Goal: Information Seeking & Learning: Learn about a topic

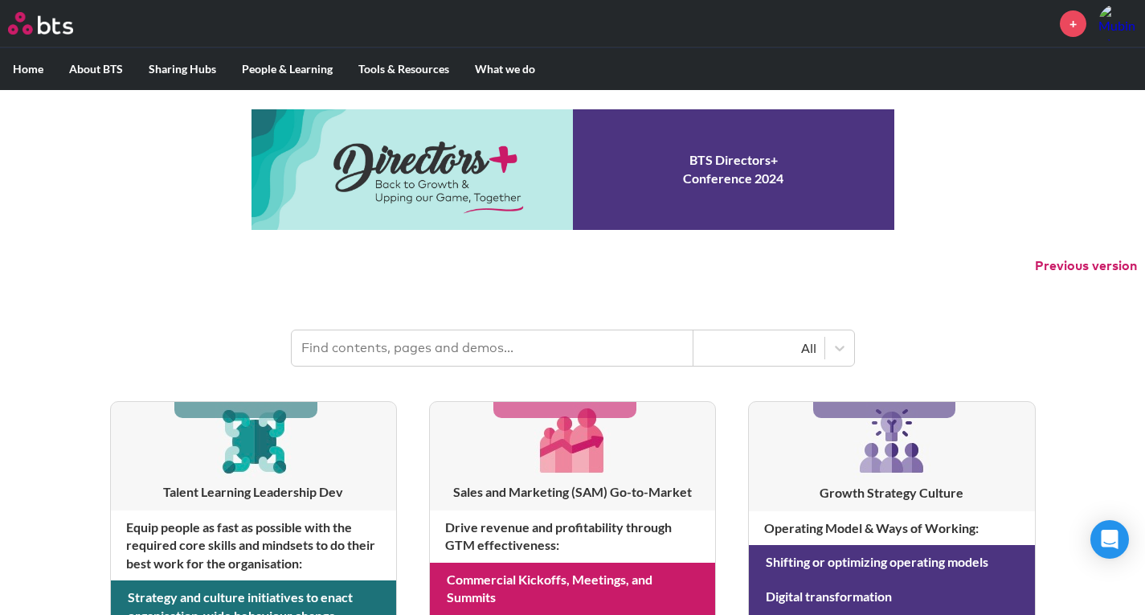
click at [592, 338] on input "text" at bounding box center [493, 347] width 402 height 35
type input "n"
type input "multiplier"
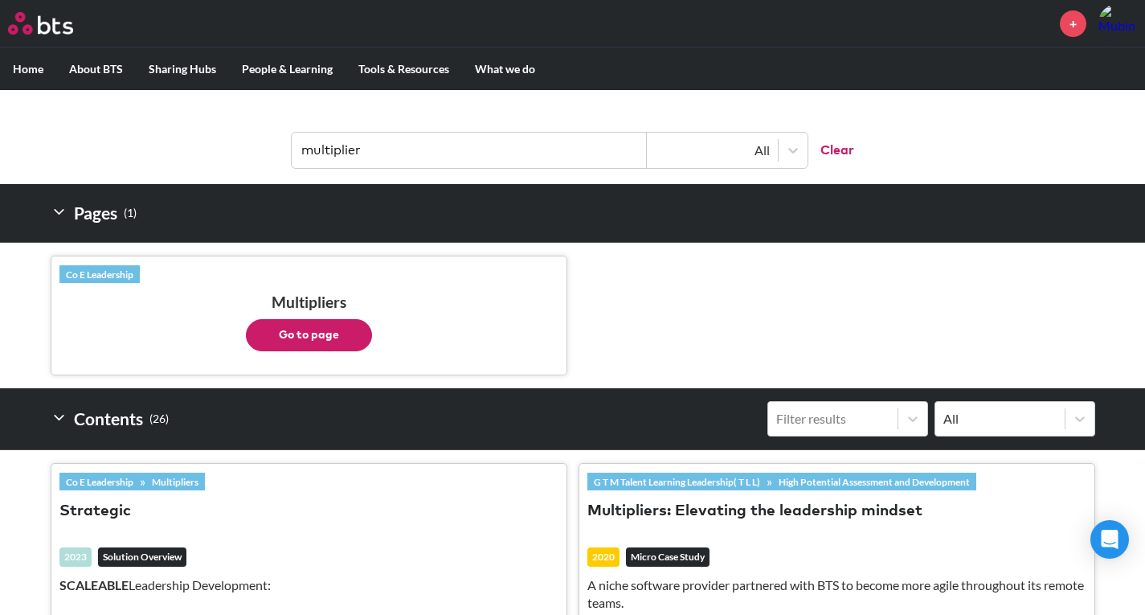
scroll to position [241, 0]
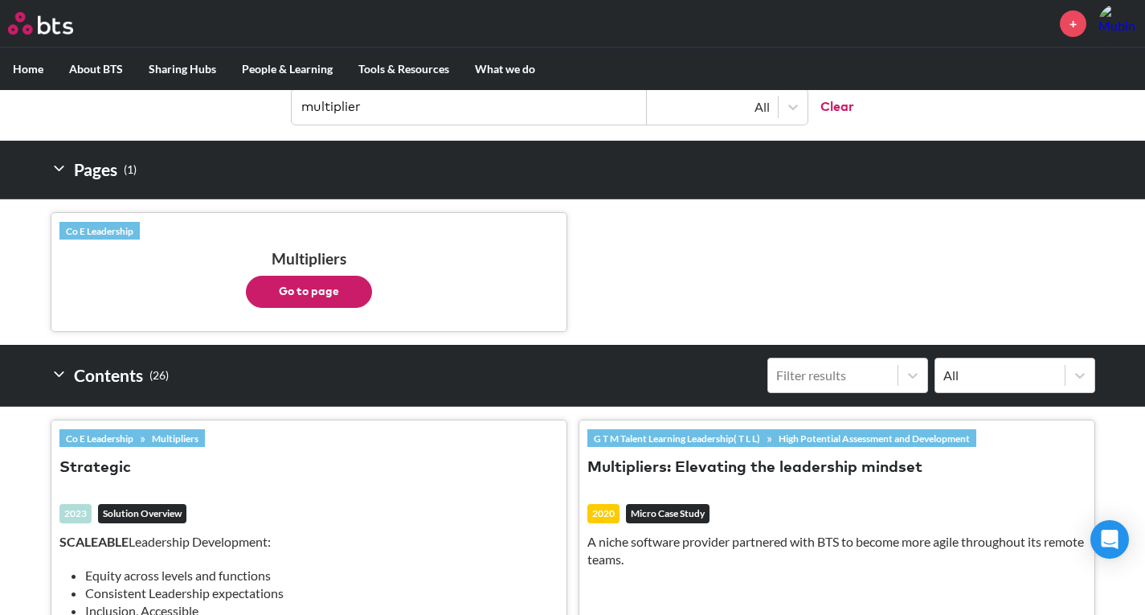
click at [343, 291] on button "Go to page" at bounding box center [309, 292] width 126 height 32
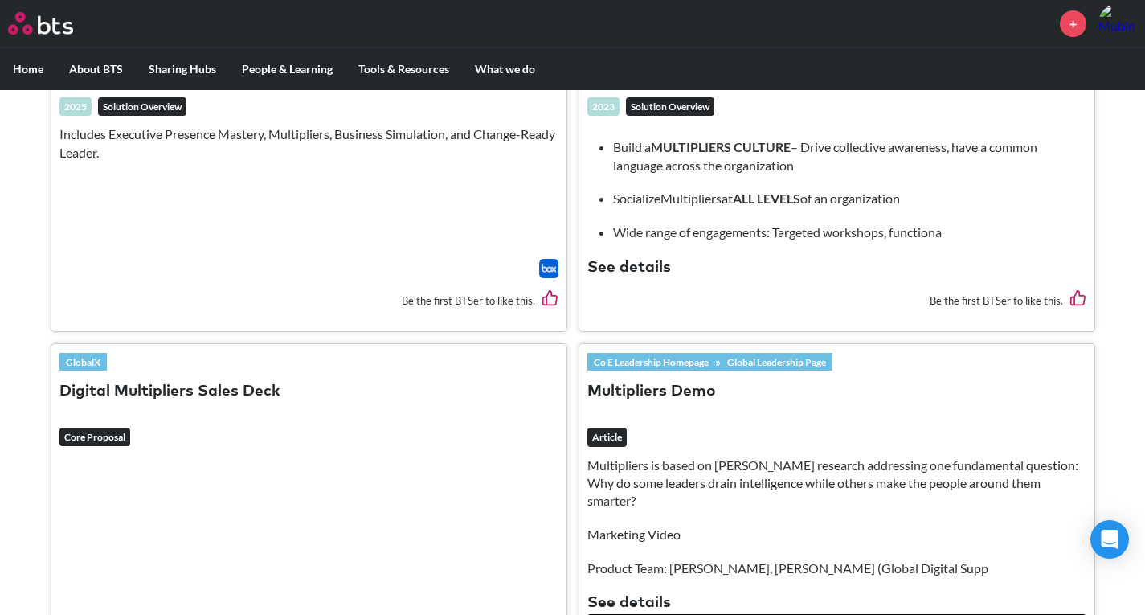
scroll to position [1206, 0]
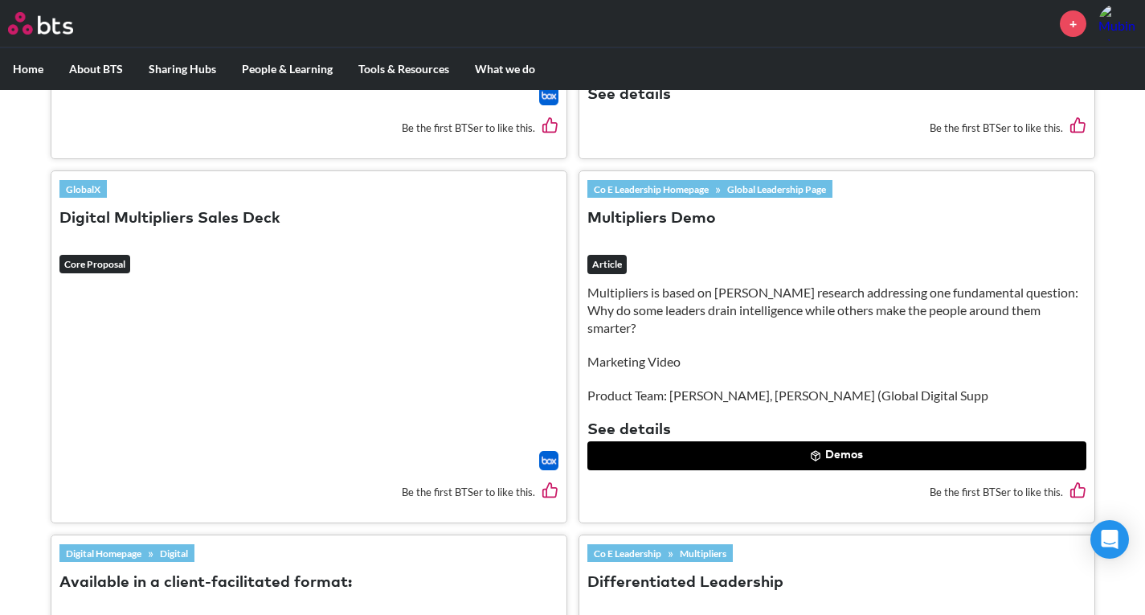
click at [797, 451] on button "Demos" at bounding box center [837, 455] width 499 height 29
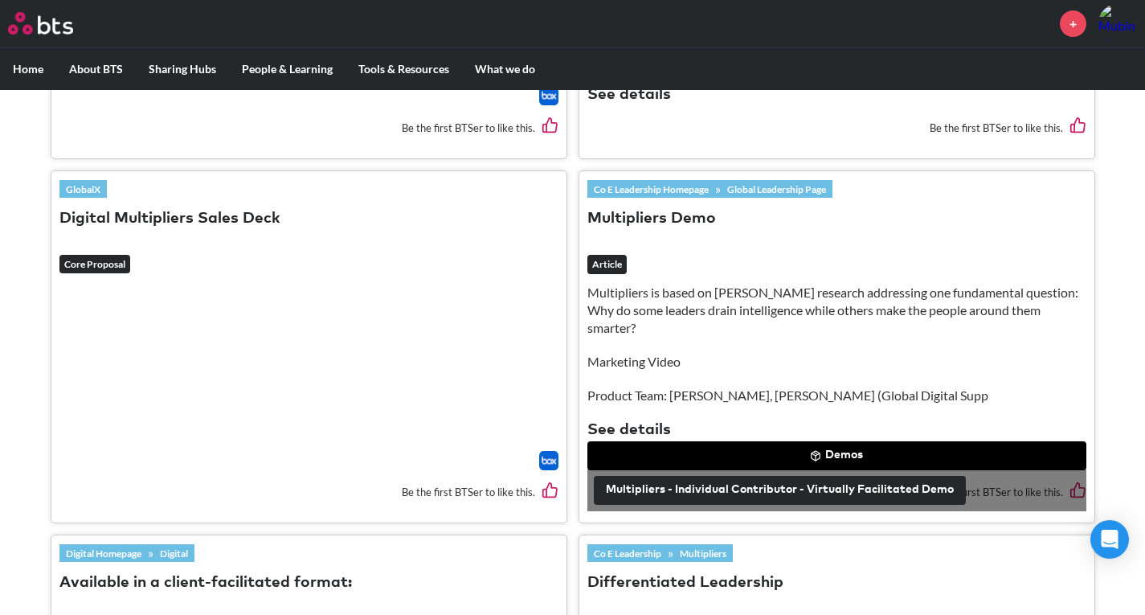
click at [848, 448] on button "Demos" at bounding box center [837, 455] width 499 height 29
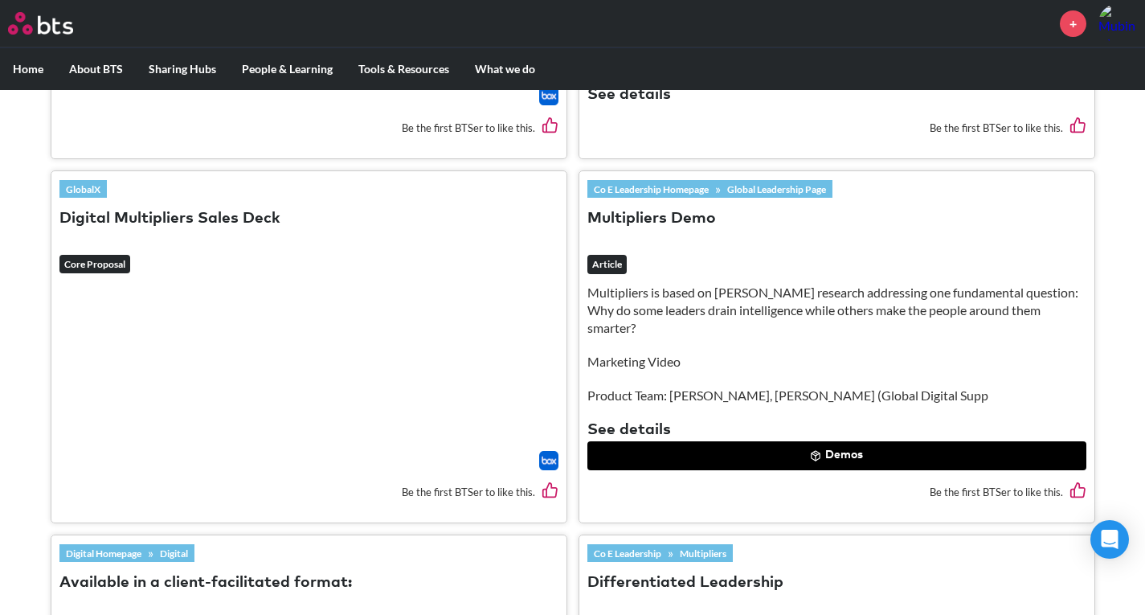
click at [848, 448] on button "Demos" at bounding box center [837, 455] width 499 height 29
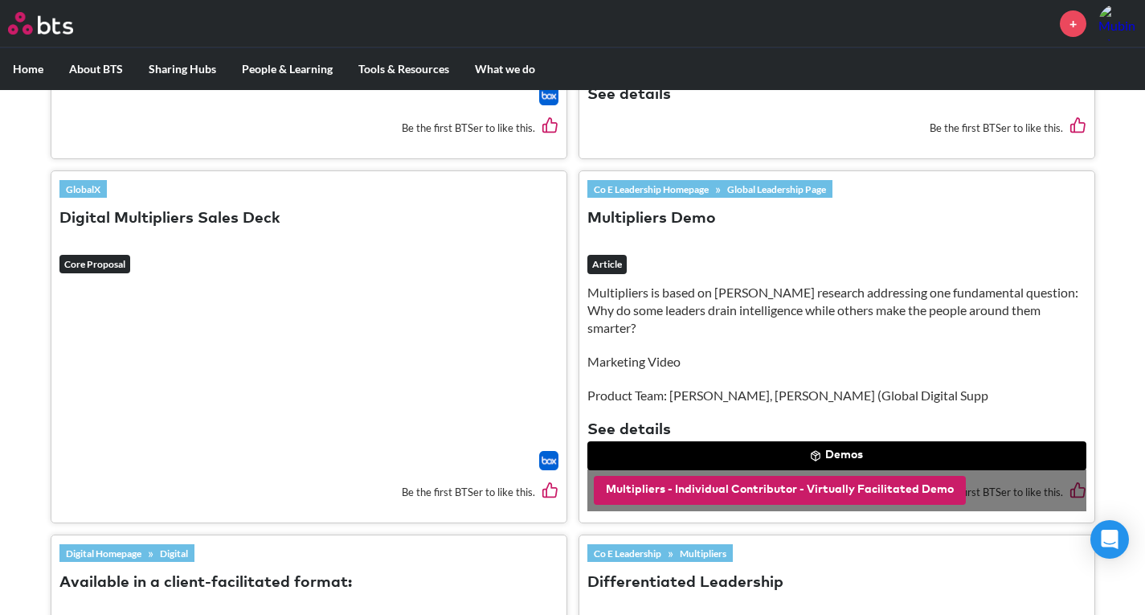
click at [822, 490] on button "Multipliers - Individual Contributor - Virtually Facilitated Demo" at bounding box center [780, 490] width 372 height 29
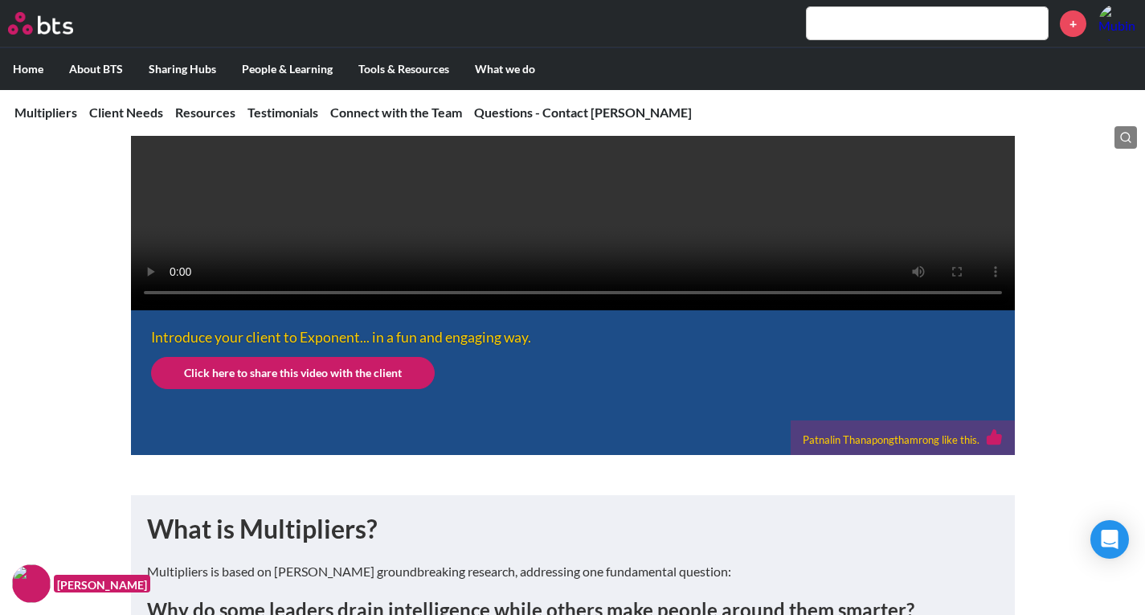
scroll to position [643, 0]
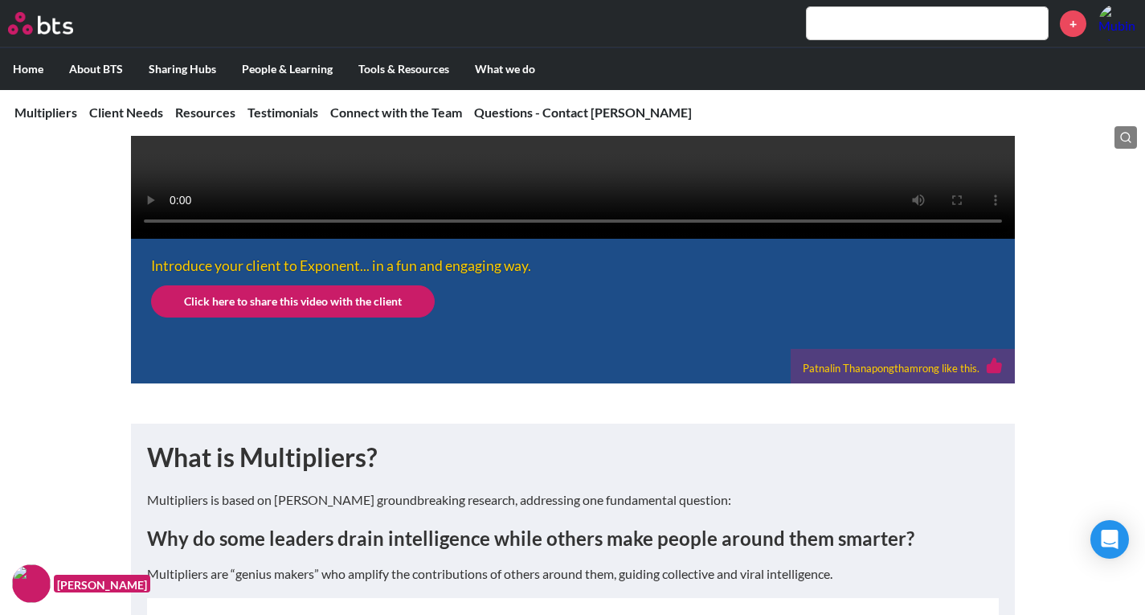
click at [411, 232] on video at bounding box center [573, 18] width 884 height 442
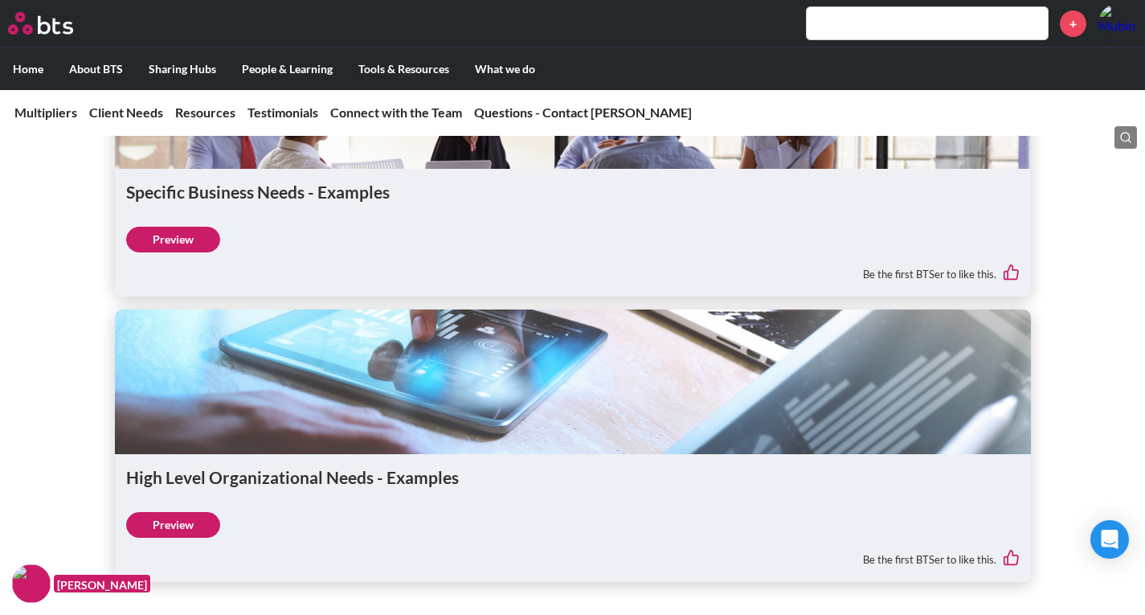
scroll to position [3475, 0]
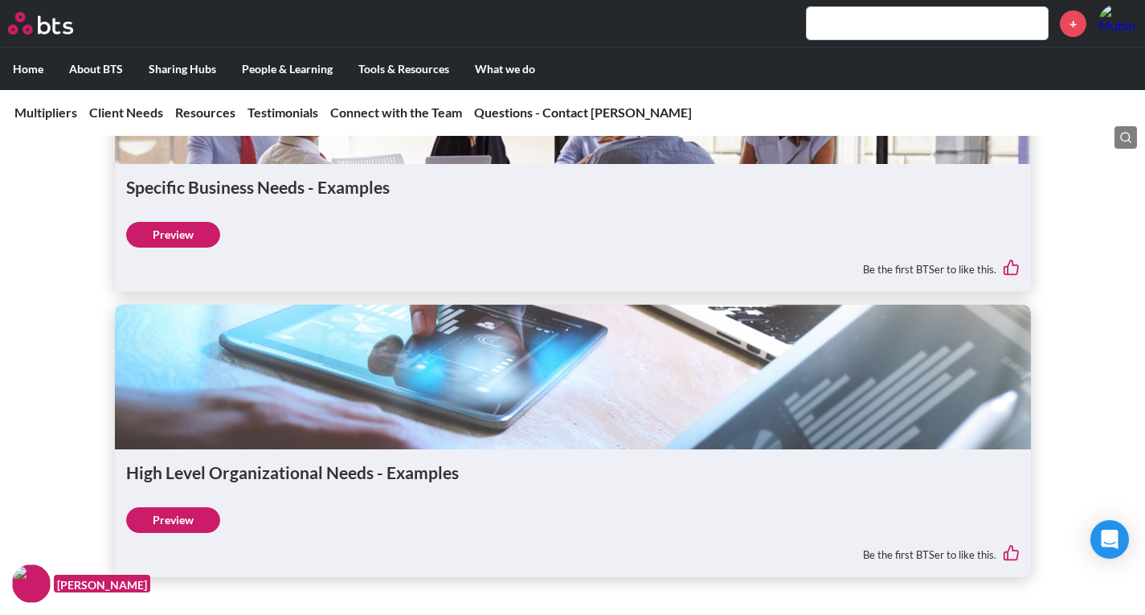
click at [173, 248] on link "Preview" at bounding box center [173, 235] width 94 height 26
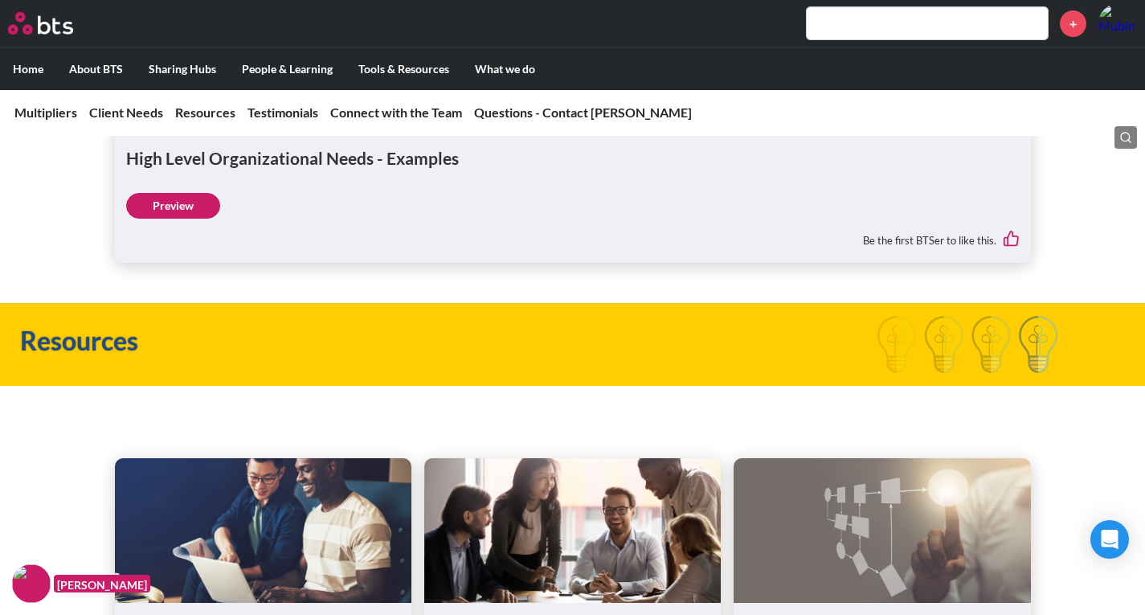
scroll to position [3797, 0]
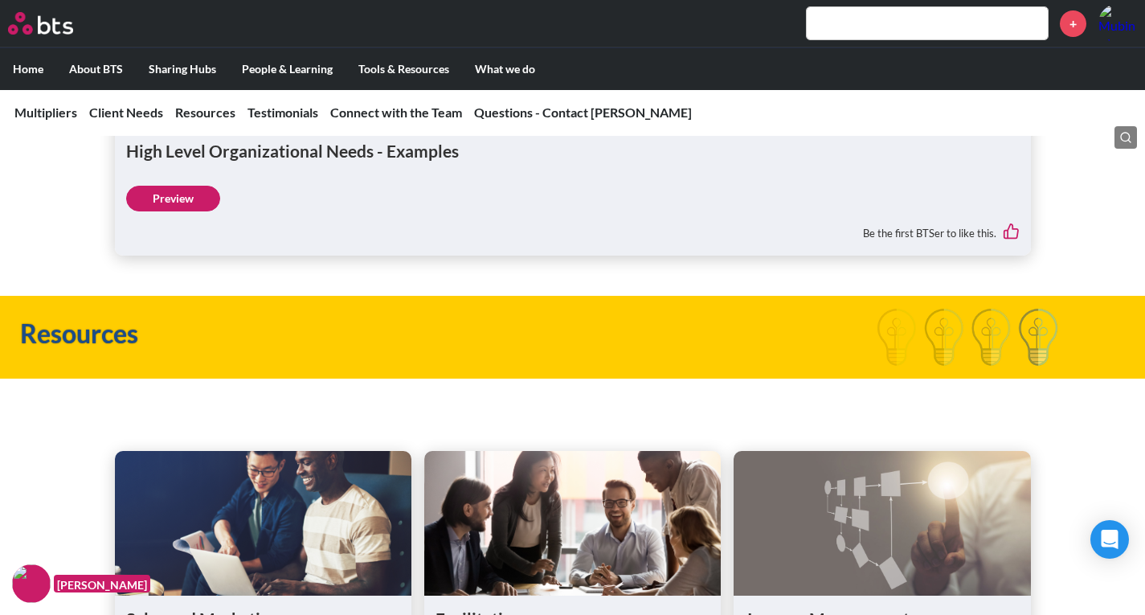
click at [189, 211] on link "Preview" at bounding box center [173, 199] width 94 height 26
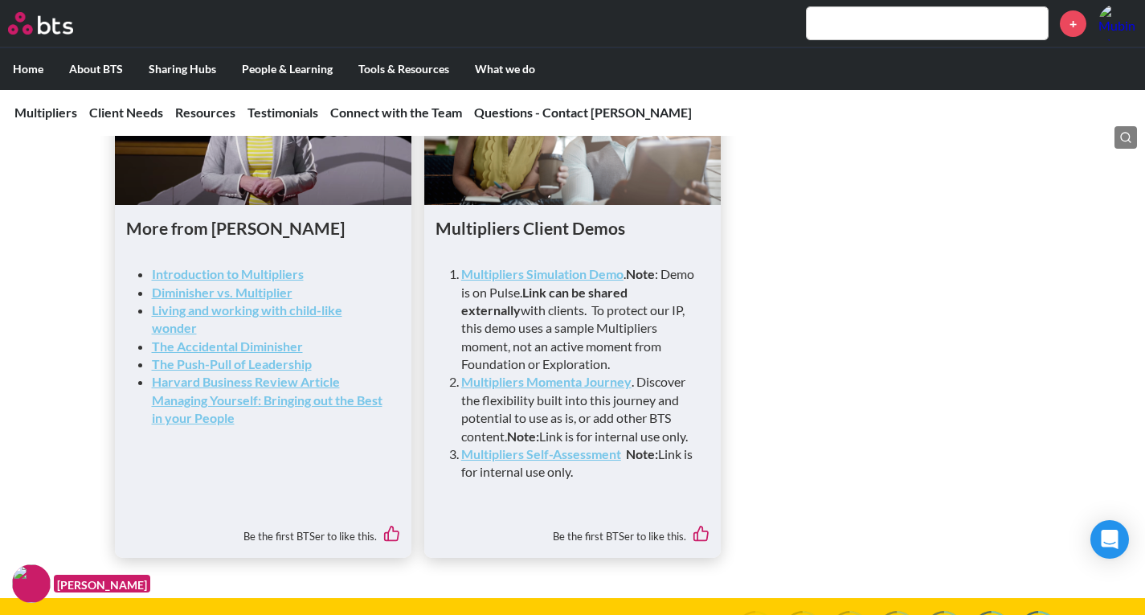
scroll to position [4761, 0]
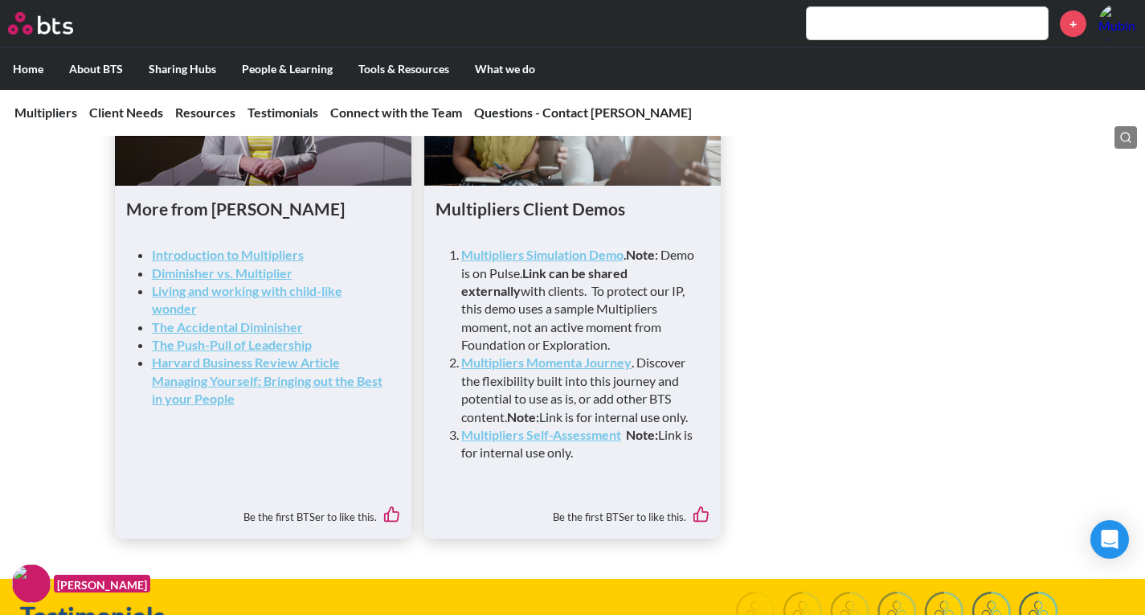
click at [572, 262] on strong "Multipliers Simulation Demo" at bounding box center [542, 254] width 162 height 15
click at [577, 370] on strong "Multipliers Momenta Journey" at bounding box center [546, 361] width 170 height 15
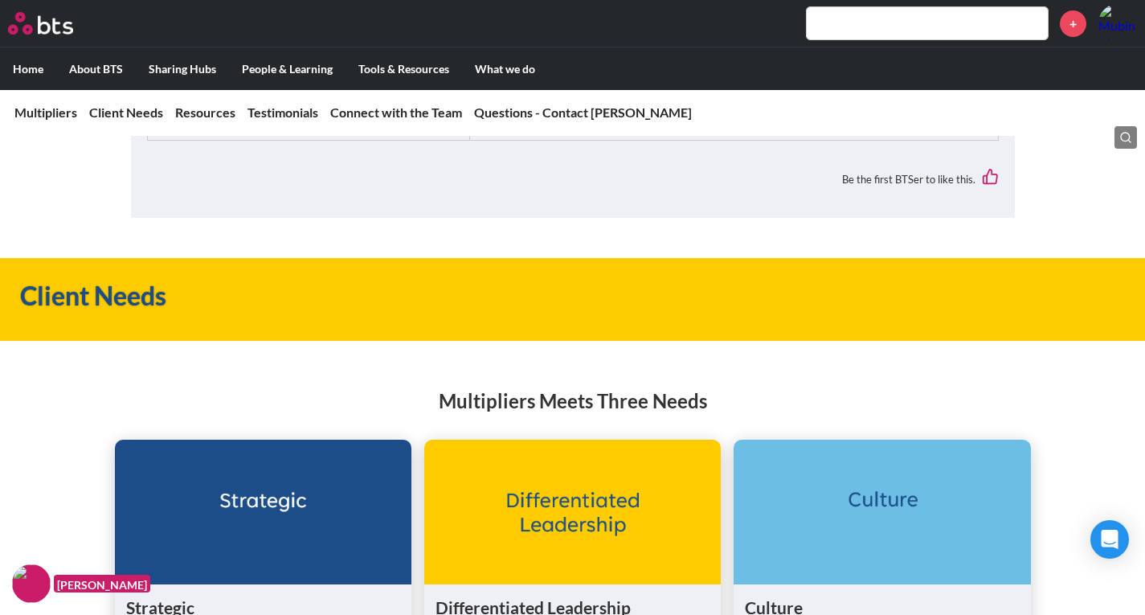
scroll to position [2269, 0]
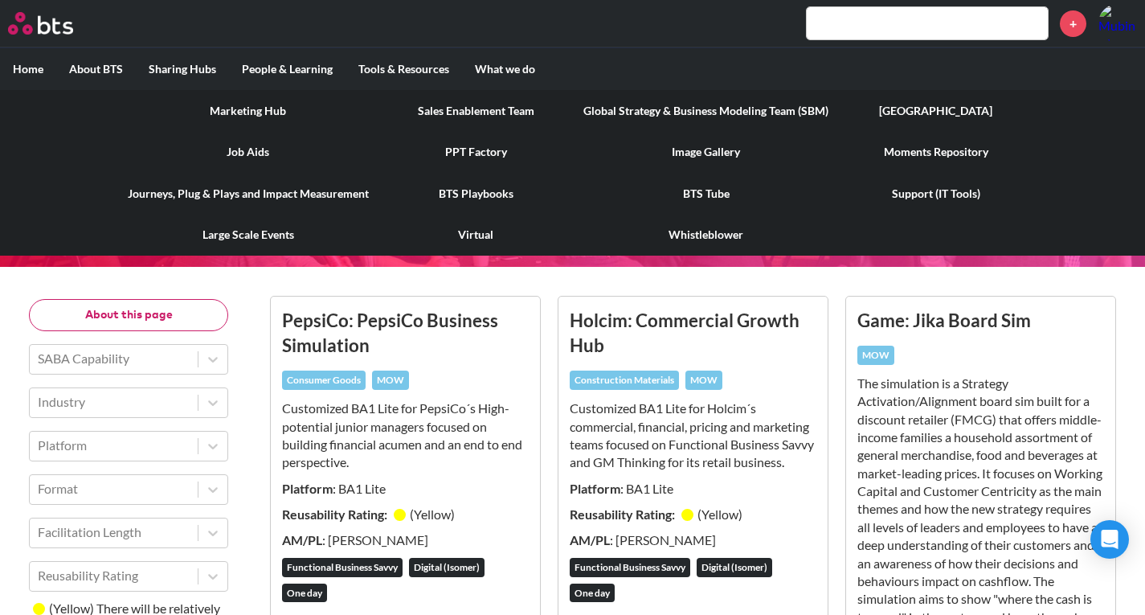
click at [256, 193] on link "Journeys, Plug & Plays and Impact Measurement" at bounding box center [248, 194] width 267 height 42
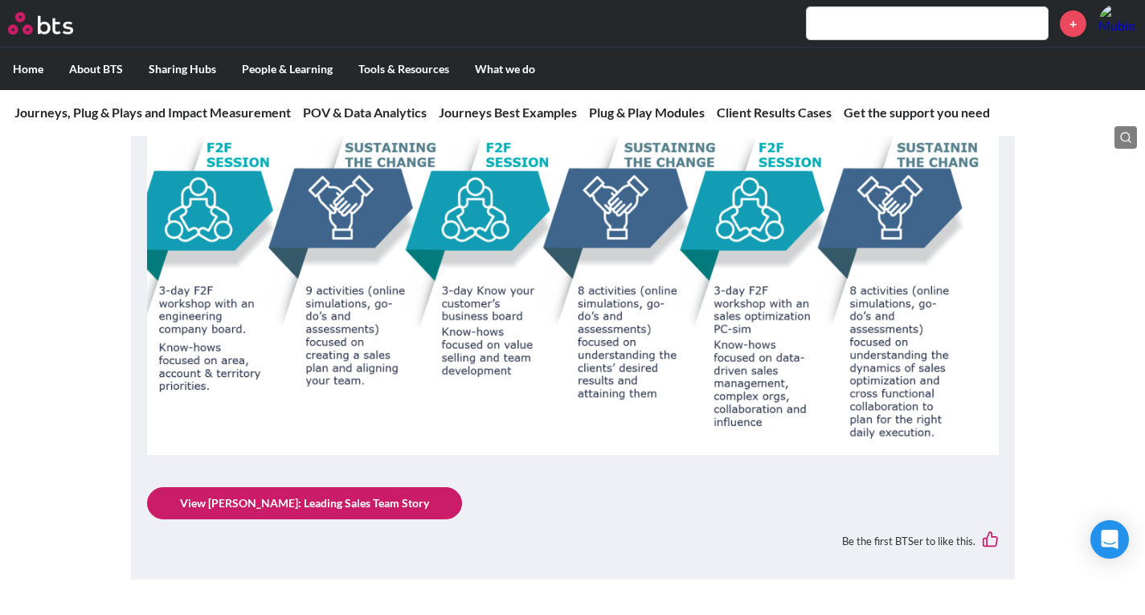
scroll to position [1929, 0]
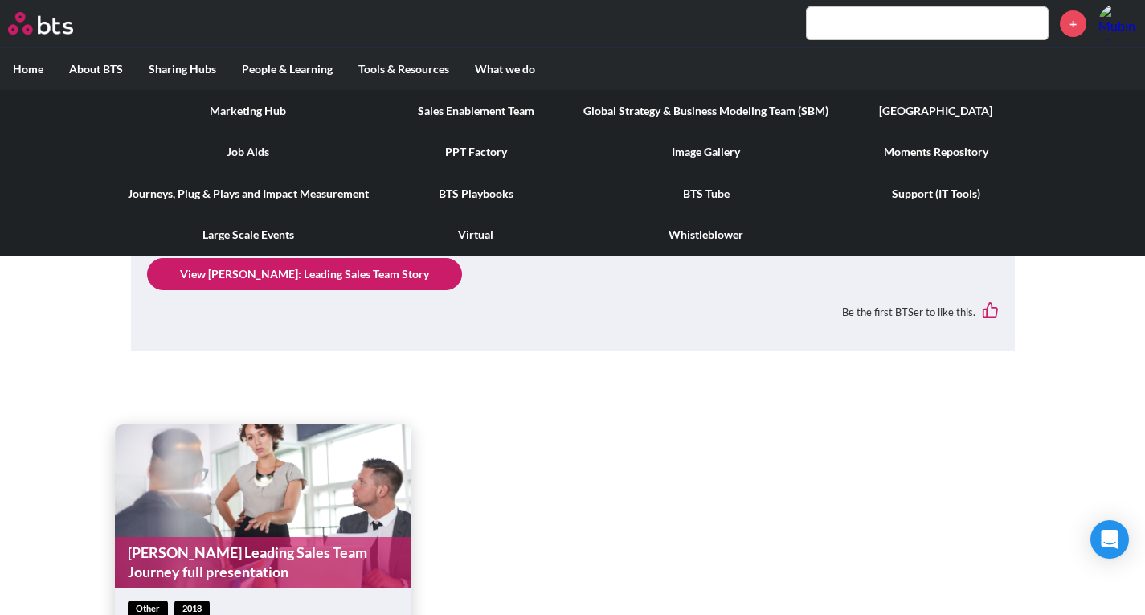
click at [705, 108] on link "Global Strategy & Business Modeling Team (SBM)" at bounding box center [706, 111] width 271 height 42
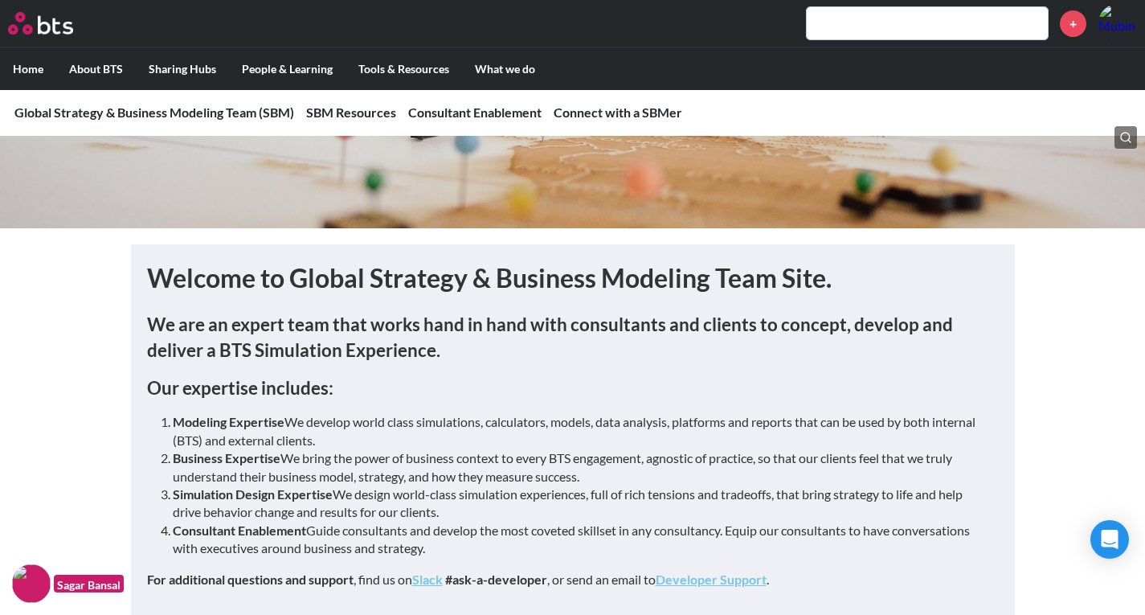
scroll to position [161, 0]
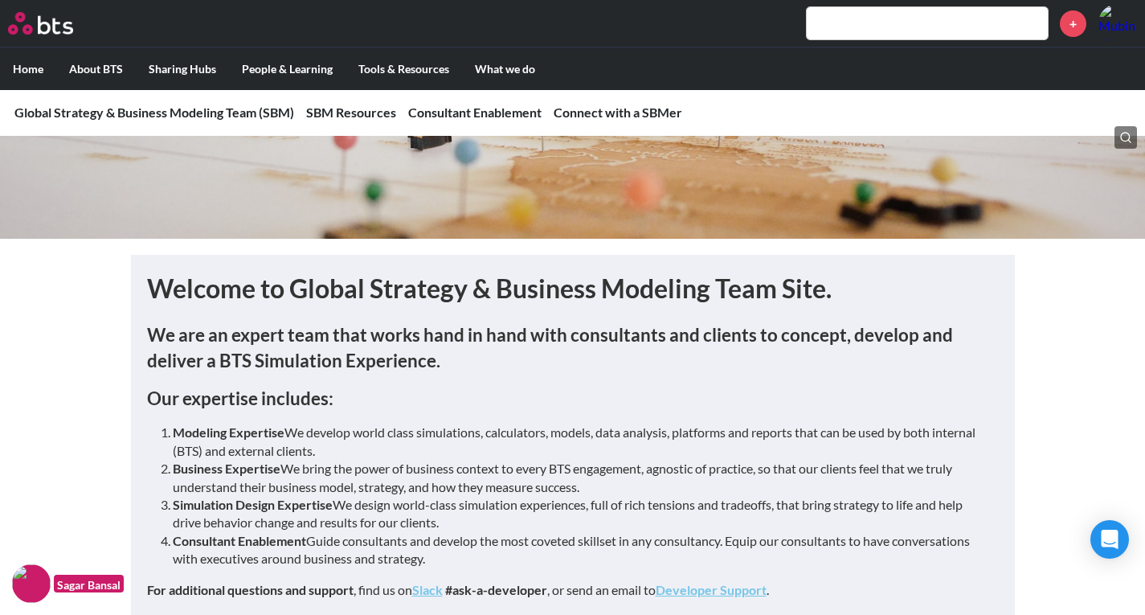
drag, startPoint x: 277, startPoint y: 432, endPoint x: 637, endPoint y: 445, distance: 360.3
click at [621, 447] on li "Modeling Expertise We develop world class simulations, calculators, models, dat…" at bounding box center [579, 442] width 813 height 36
click at [723, 431] on li "Modeling Expertise We develop world class simulations, calculators, models, dat…" at bounding box center [579, 442] width 813 height 36
drag, startPoint x: 701, startPoint y: 432, endPoint x: 695, endPoint y: 450, distance: 19.6
click at [695, 450] on li "Modeling Expertise We develop world class simulations, calculators, models, dat…" at bounding box center [579, 442] width 813 height 36
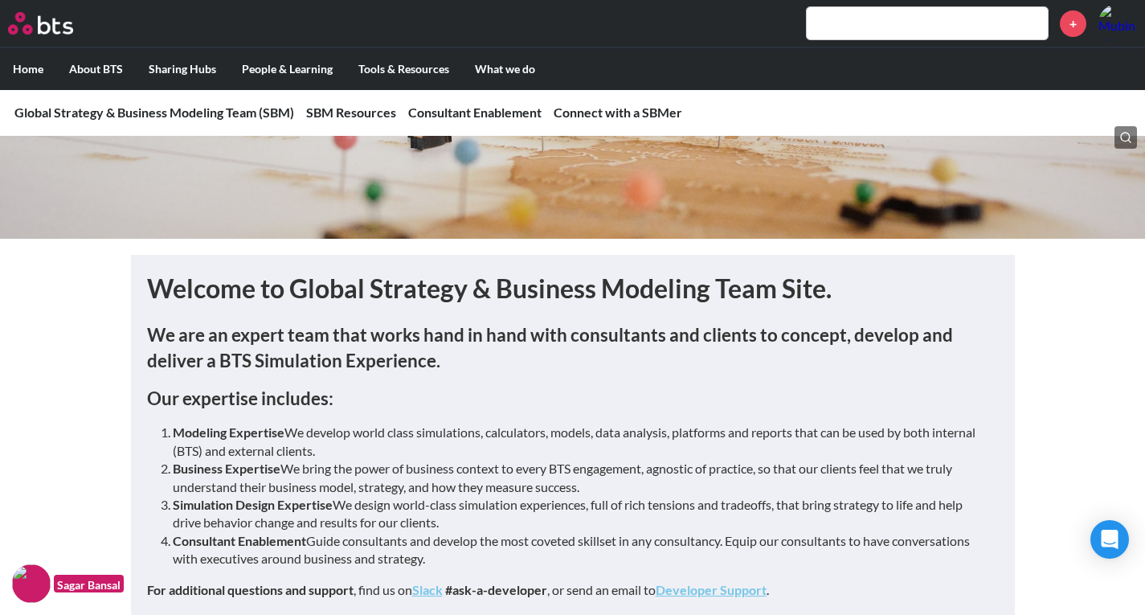
drag, startPoint x: 278, startPoint y: 473, endPoint x: 596, endPoint y: 482, distance: 318.5
click at [596, 482] on li "Business Expertise We bring the power of business context to every BTS engageme…" at bounding box center [579, 478] width 813 height 36
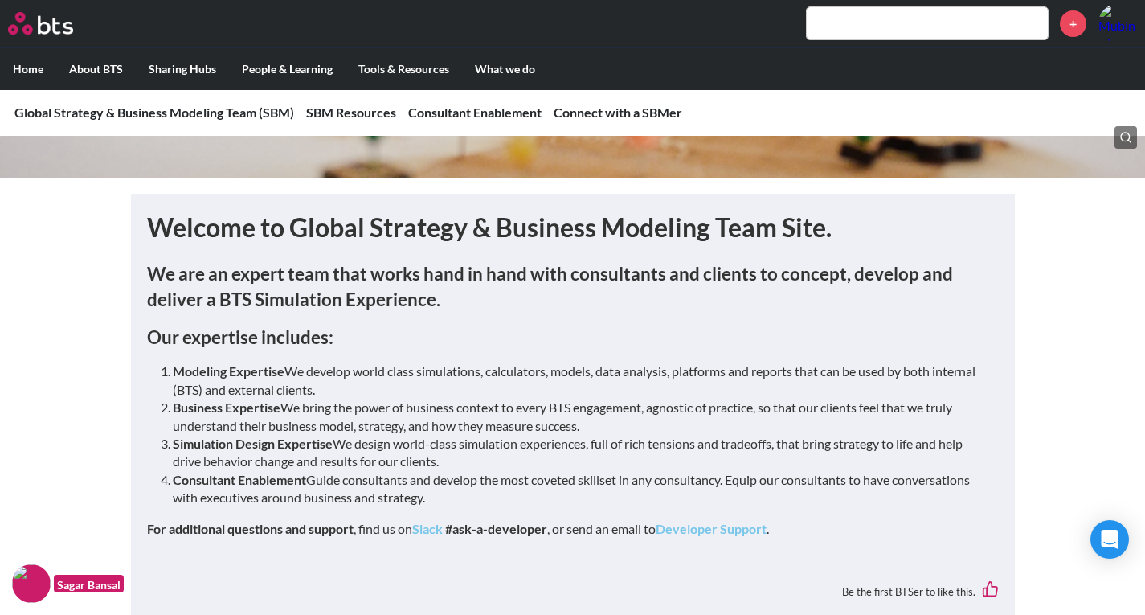
scroll to position [241, 0]
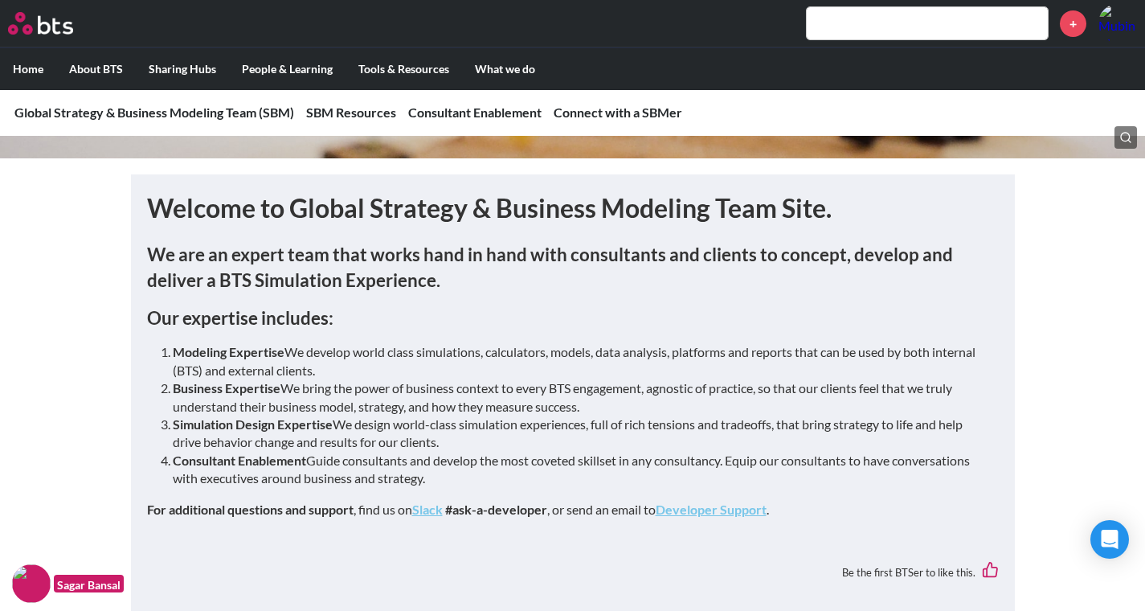
drag, startPoint x: 336, startPoint y: 430, endPoint x: 928, endPoint y: 475, distance: 594.1
click at [928, 475] on ol "Modeling Expertise We develop world class simulations, calculators, models, dat…" at bounding box center [579, 415] width 813 height 144
click at [928, 475] on li "Consultant Enablement Guide consultants and develop the most coveted skillset i…" at bounding box center [579, 470] width 813 height 36
drag, startPoint x: 311, startPoint y: 464, endPoint x: 752, endPoint y: 477, distance: 441.5
click at [751, 480] on li "Consultant Enablement Guide consultants and develop the most coveted skillset i…" at bounding box center [579, 470] width 813 height 36
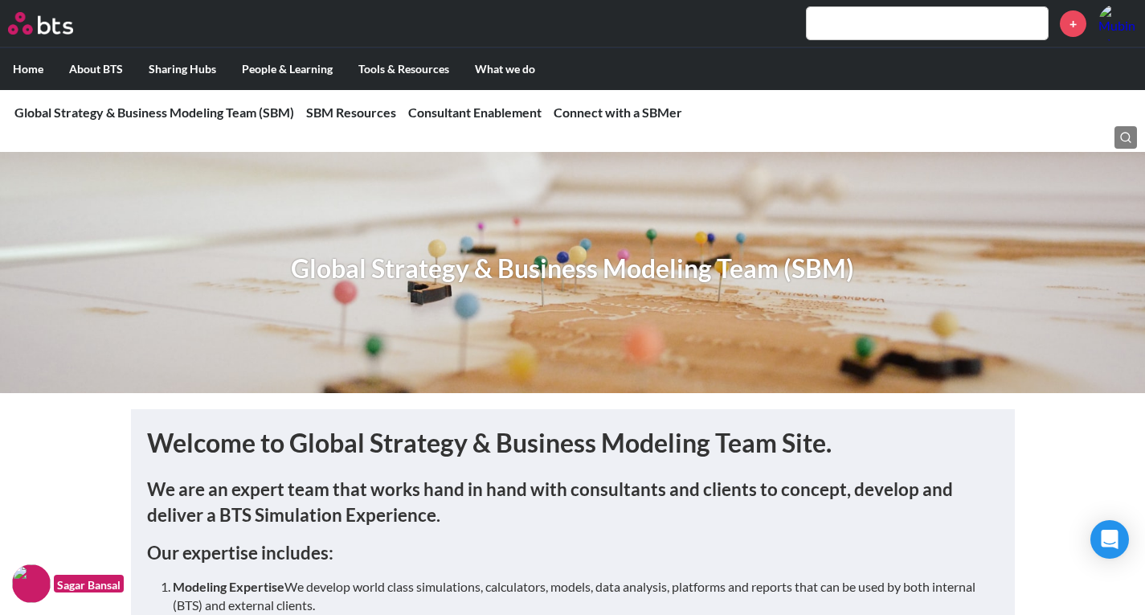
scroll to position [0, 0]
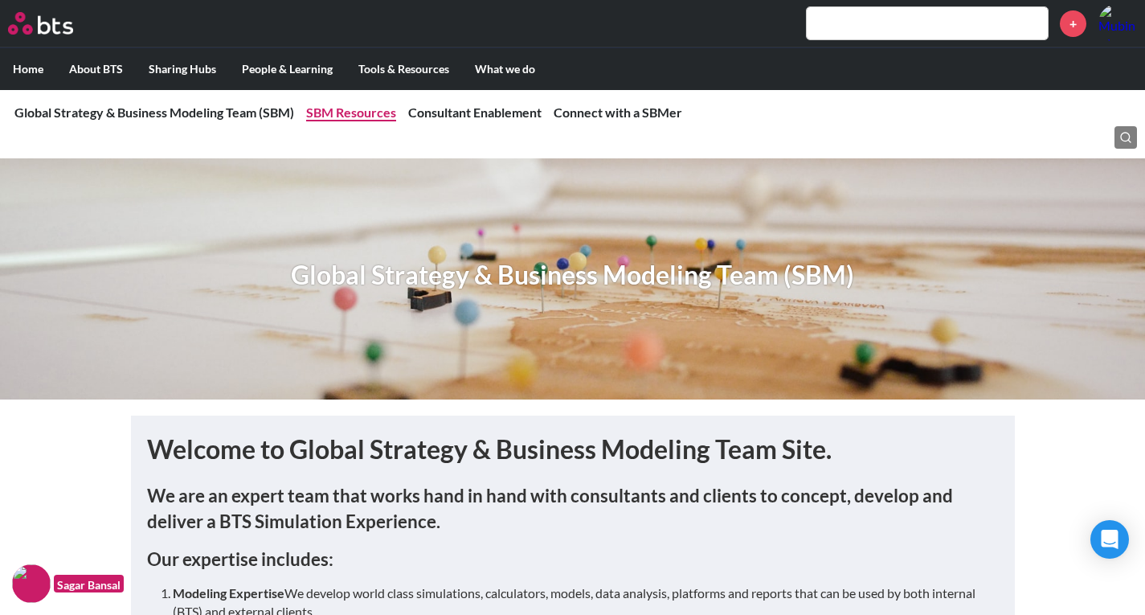
click at [369, 119] on link "SBM Resources" at bounding box center [351, 111] width 90 height 15
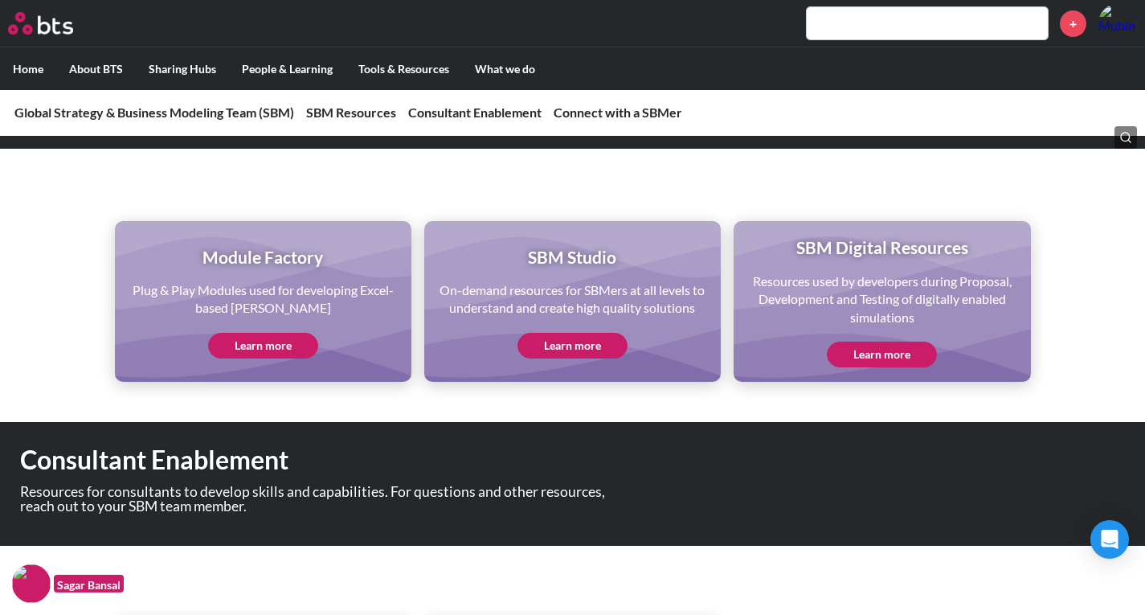
scroll to position [852, 0]
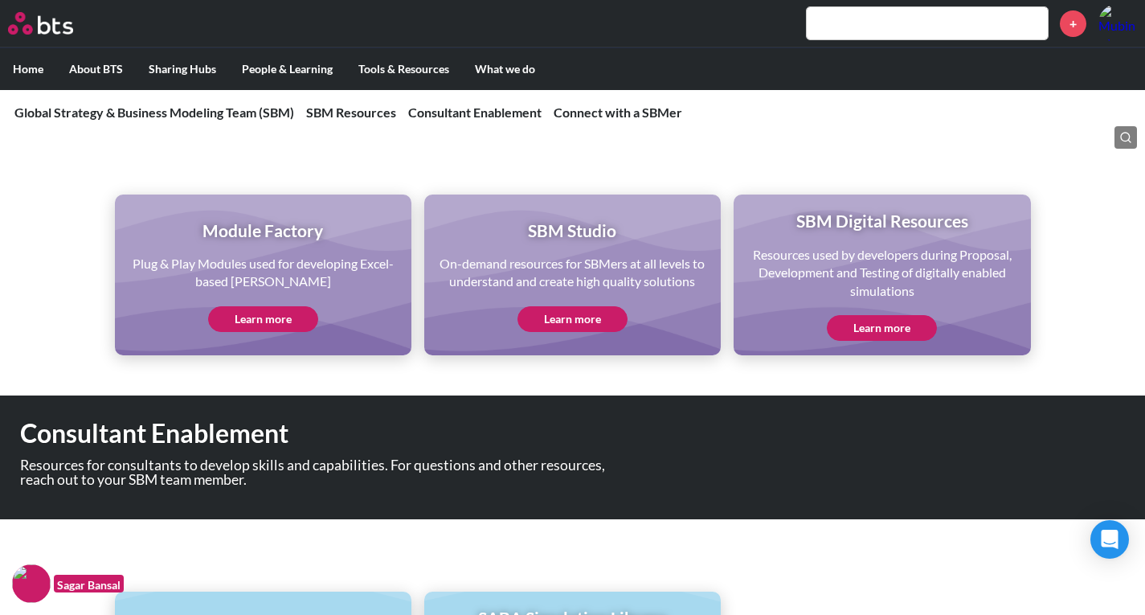
click at [544, 318] on link "Learn more" at bounding box center [573, 319] width 110 height 26
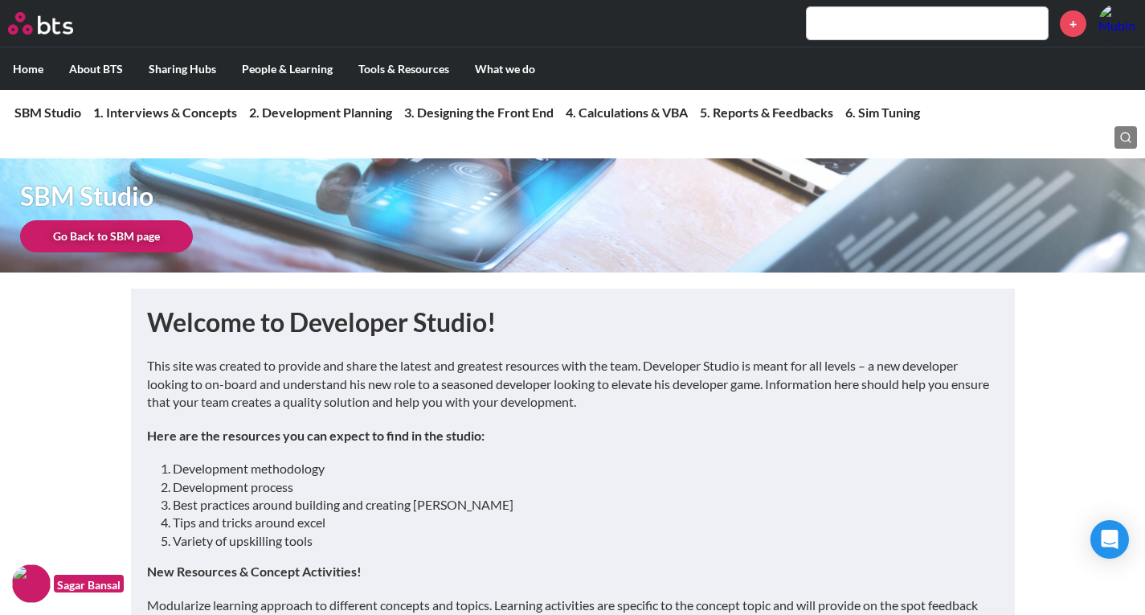
click at [100, 242] on link "Go Back to SBM page" at bounding box center [106, 236] width 173 height 32
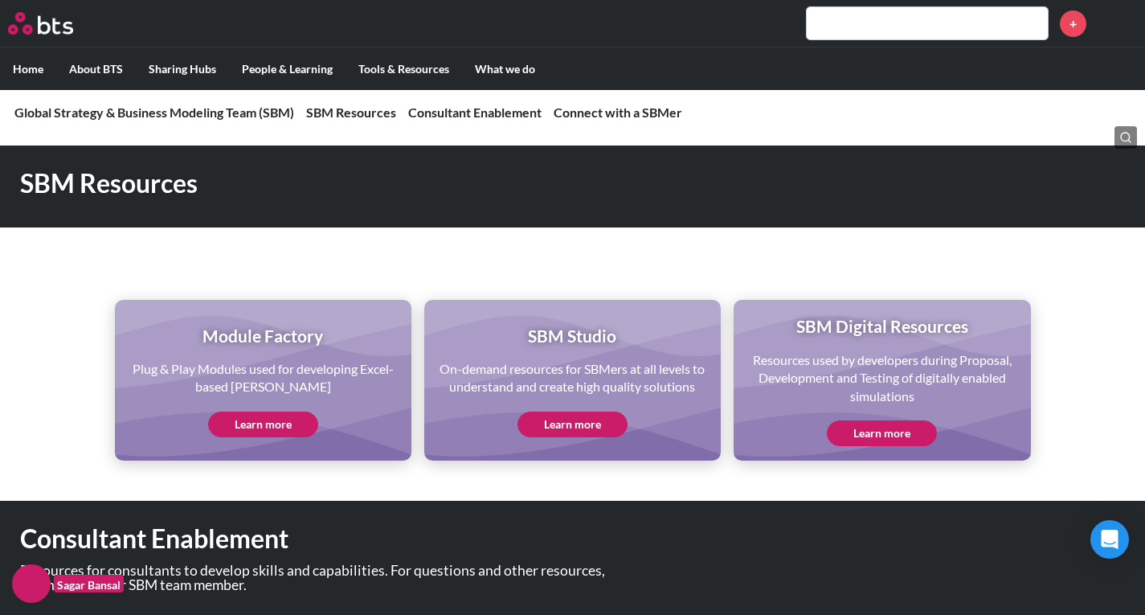
scroll to position [804, 0]
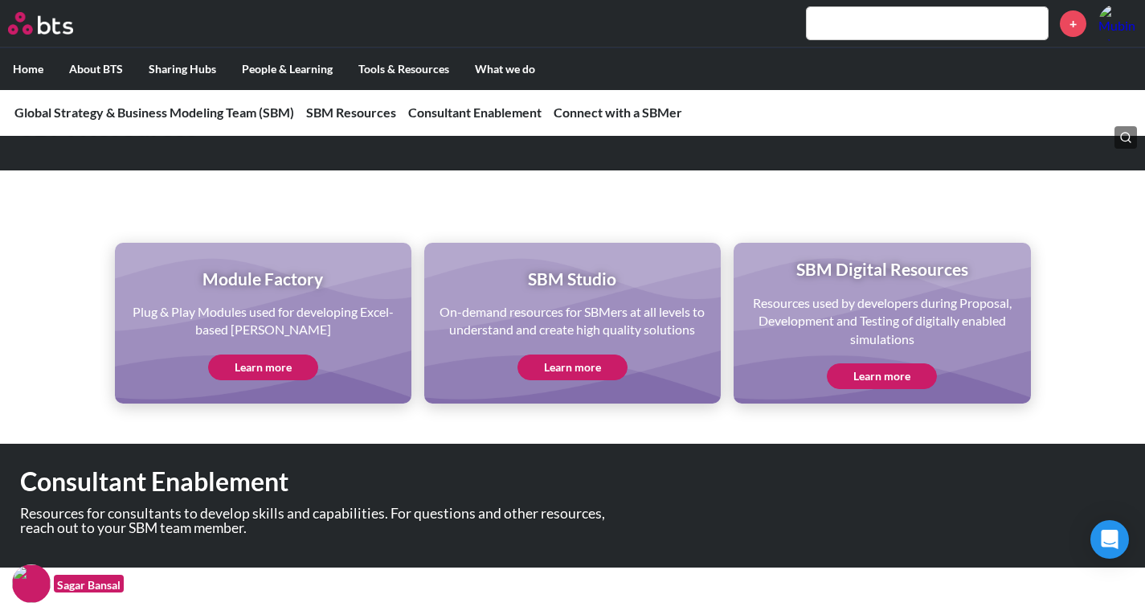
click at [882, 378] on link "Learn more" at bounding box center [882, 376] width 110 height 26
click at [223, 376] on link "Learn more" at bounding box center [263, 367] width 110 height 26
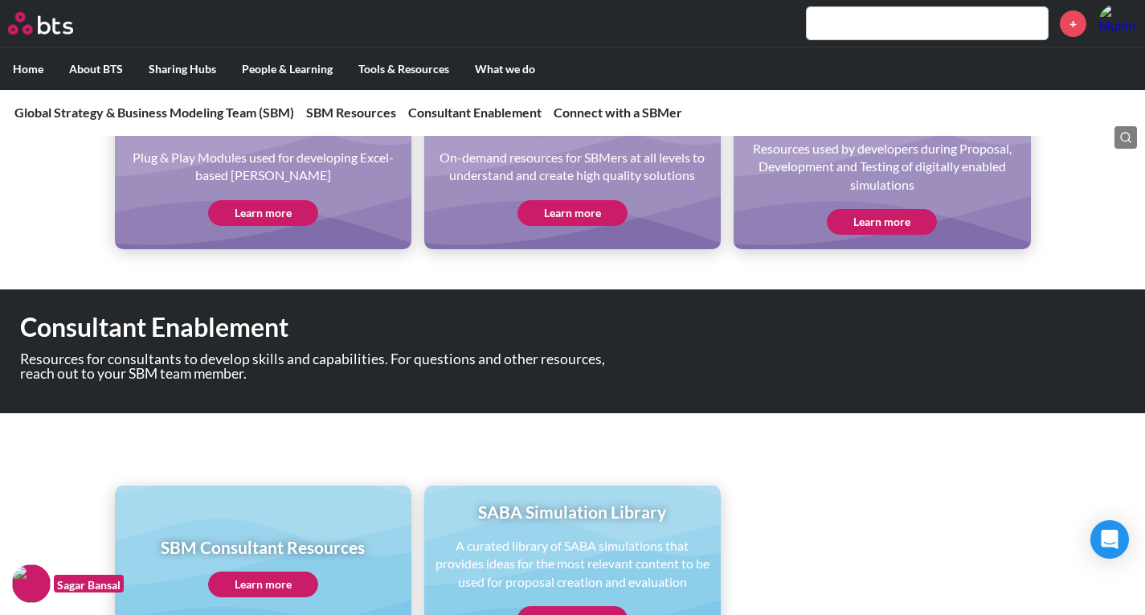
scroll to position [1286, 0]
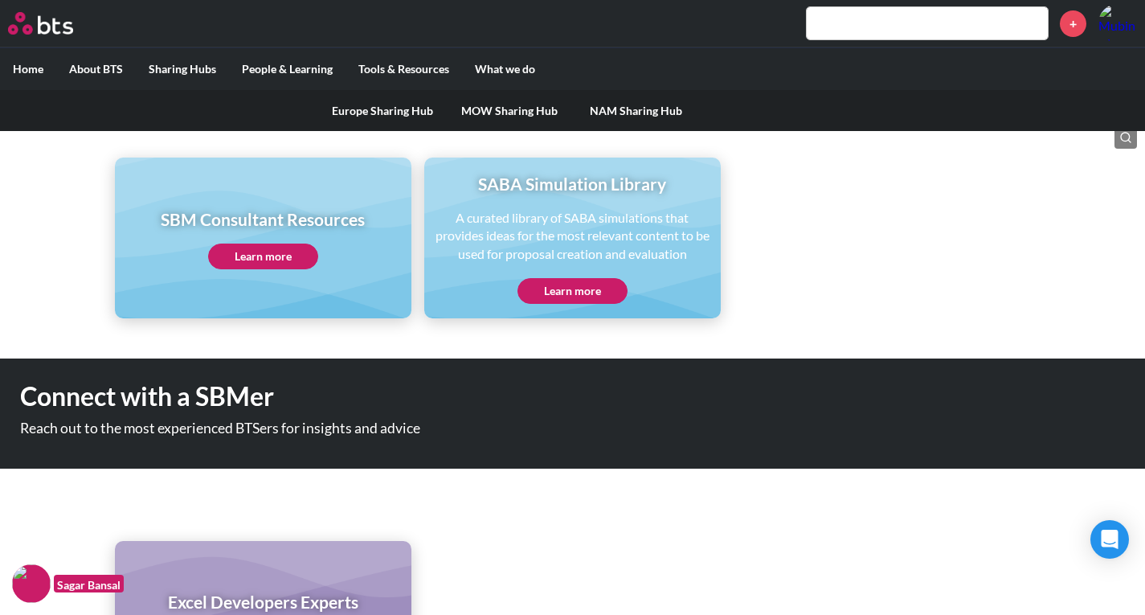
click at [350, 110] on link "Europe Sharing Hub" at bounding box center [382, 111] width 127 height 42
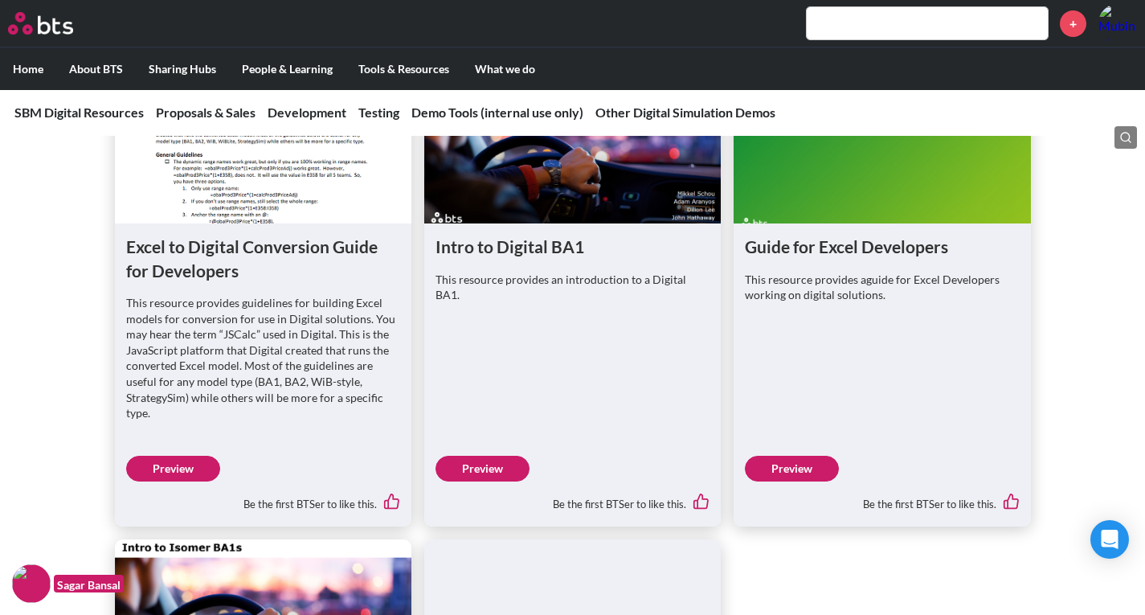
scroll to position [884, 0]
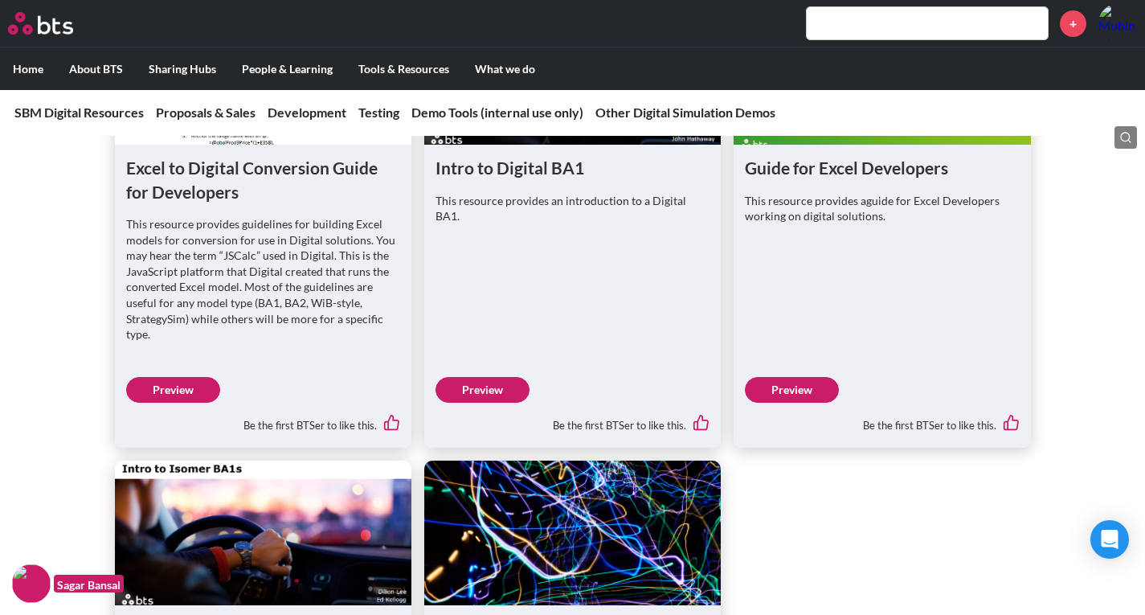
click at [802, 377] on link "Preview" at bounding box center [792, 390] width 94 height 26
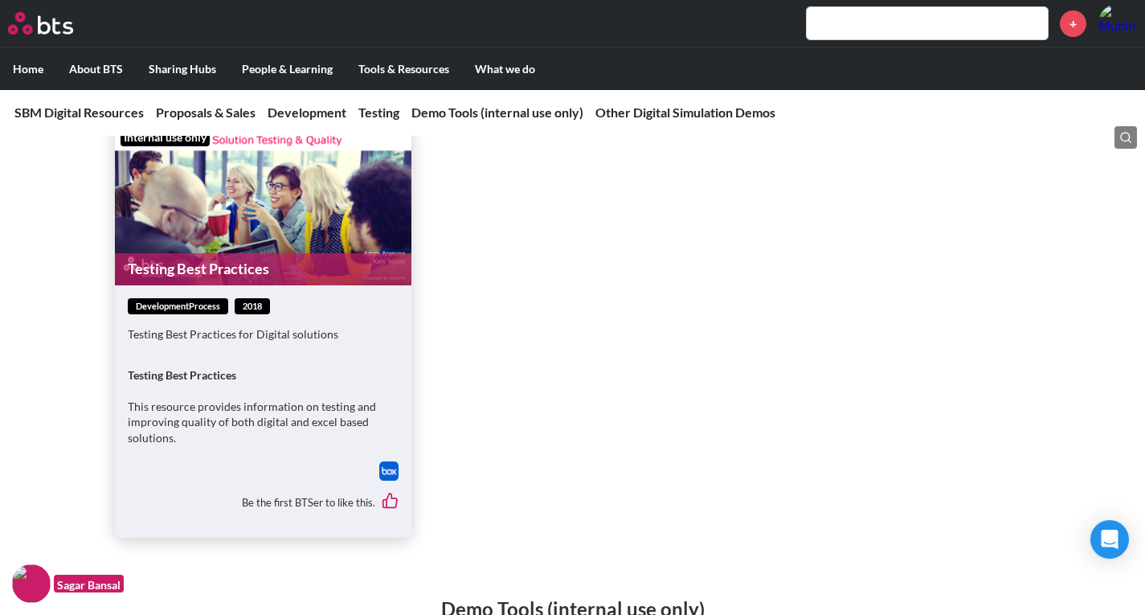
scroll to position [1688, 0]
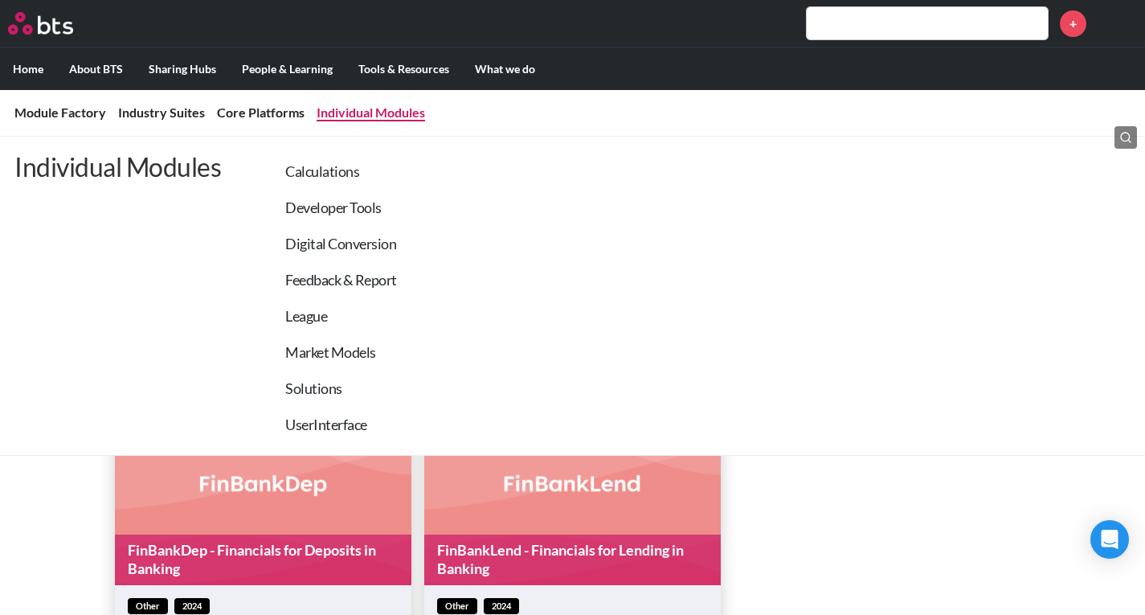
scroll to position [563, 0]
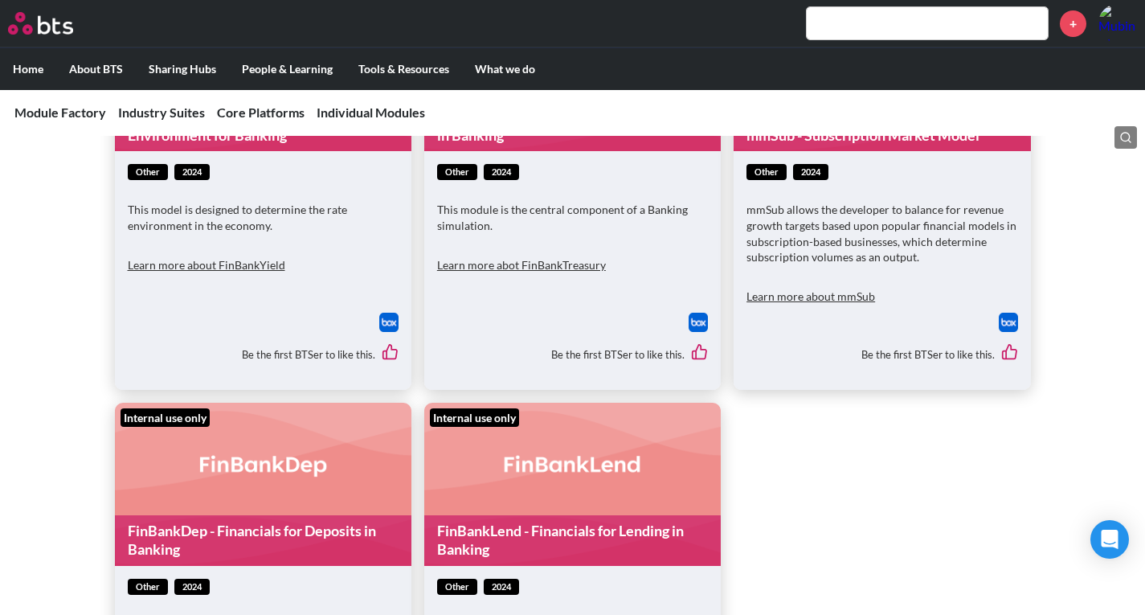
click at [805, 301] on button "Learn more about mmSub" at bounding box center [811, 297] width 129 height 32
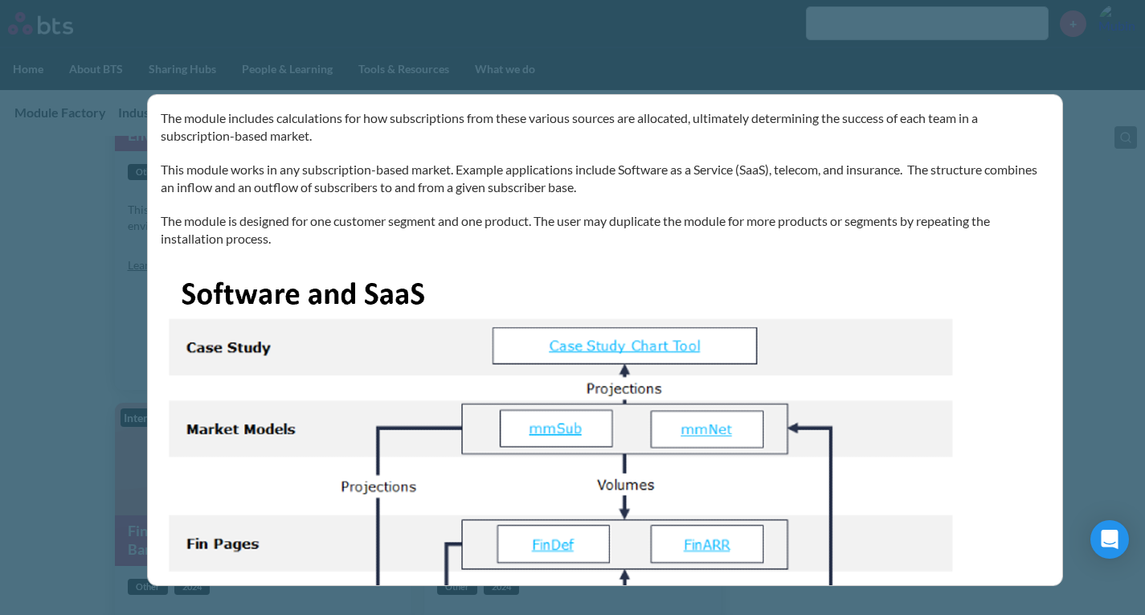
scroll to position [0, 0]
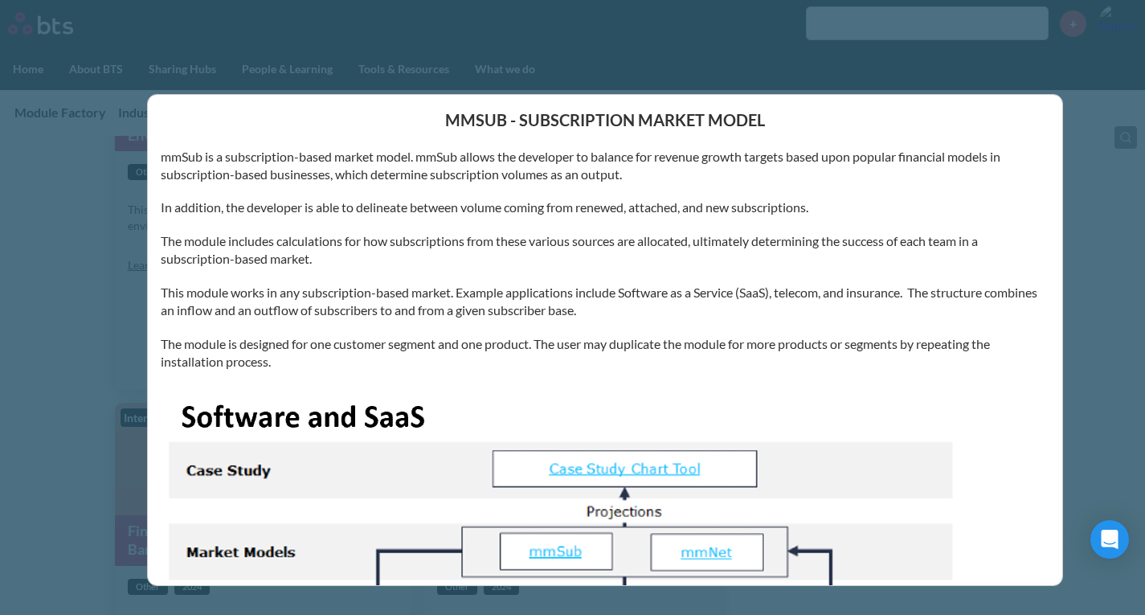
drag, startPoint x: 665, startPoint y: 196, endPoint x: 387, endPoint y: 181, distance: 277.7
click at [387, 181] on p "mmSub is a subscription-based market model. mmSub allows the developer to balan…" at bounding box center [605, 166] width 889 height 36
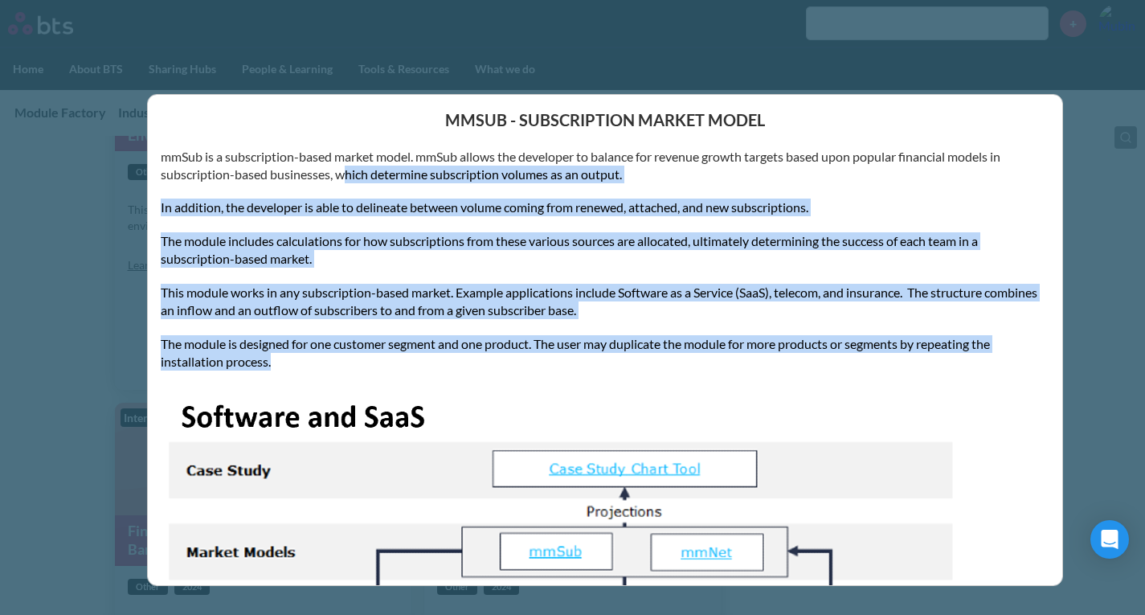
drag, startPoint x: 342, startPoint y: 170, endPoint x: 798, endPoint y: 354, distance: 492.6
click at [239, 295] on p "This module works in any subscription-based market. Example applications includ…" at bounding box center [605, 302] width 889 height 36
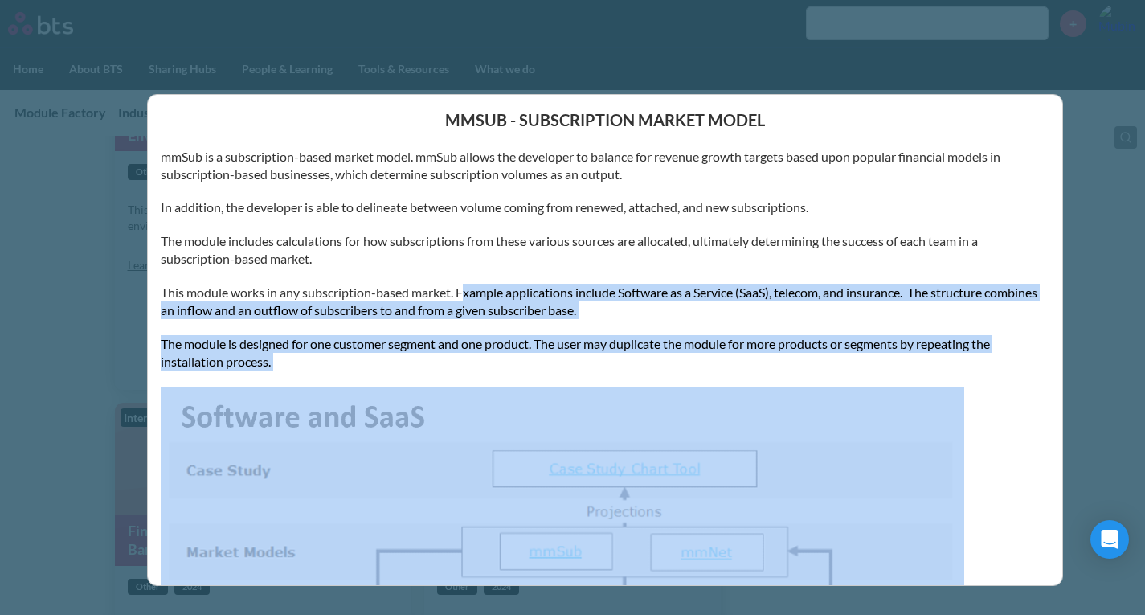
drag, startPoint x: 457, startPoint y: 291, endPoint x: 797, endPoint y: 387, distance: 353.2
click at [612, 299] on p "This module works in any subscription-based market. Example applications includ…" at bounding box center [605, 302] width 889 height 36
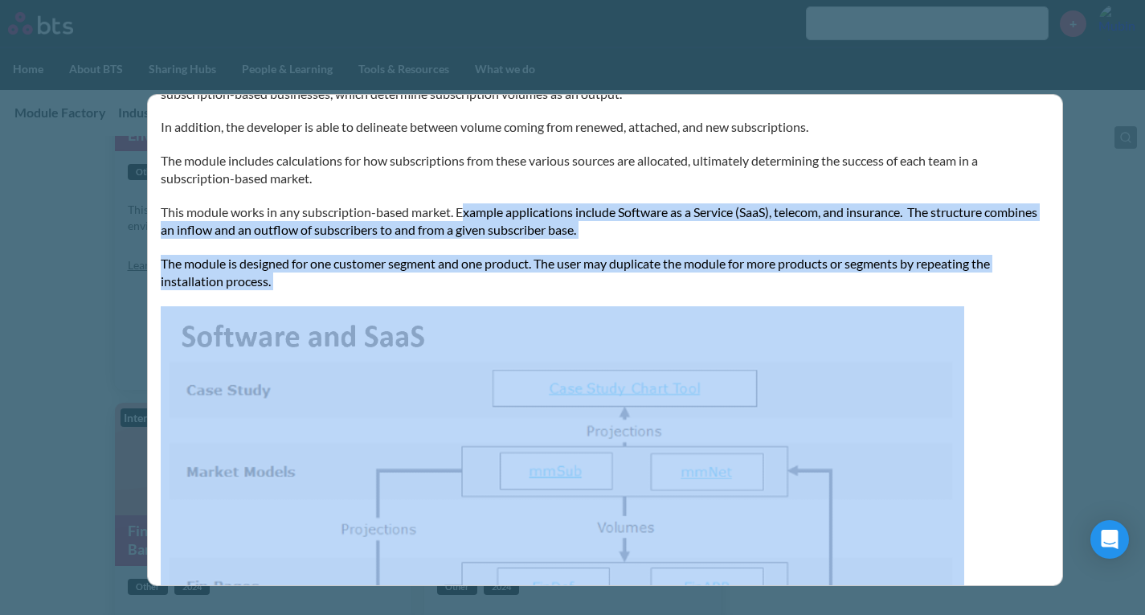
click at [409, 268] on p "The module is designed for one customer segment and one product. The user may d…" at bounding box center [605, 273] width 889 height 36
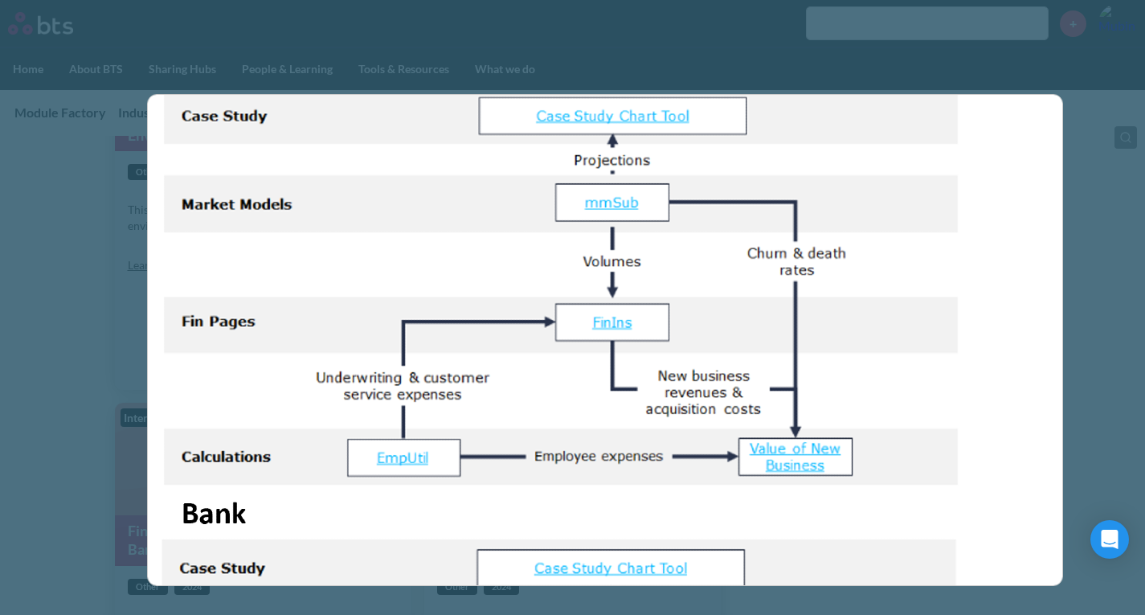
scroll to position [1206, 0]
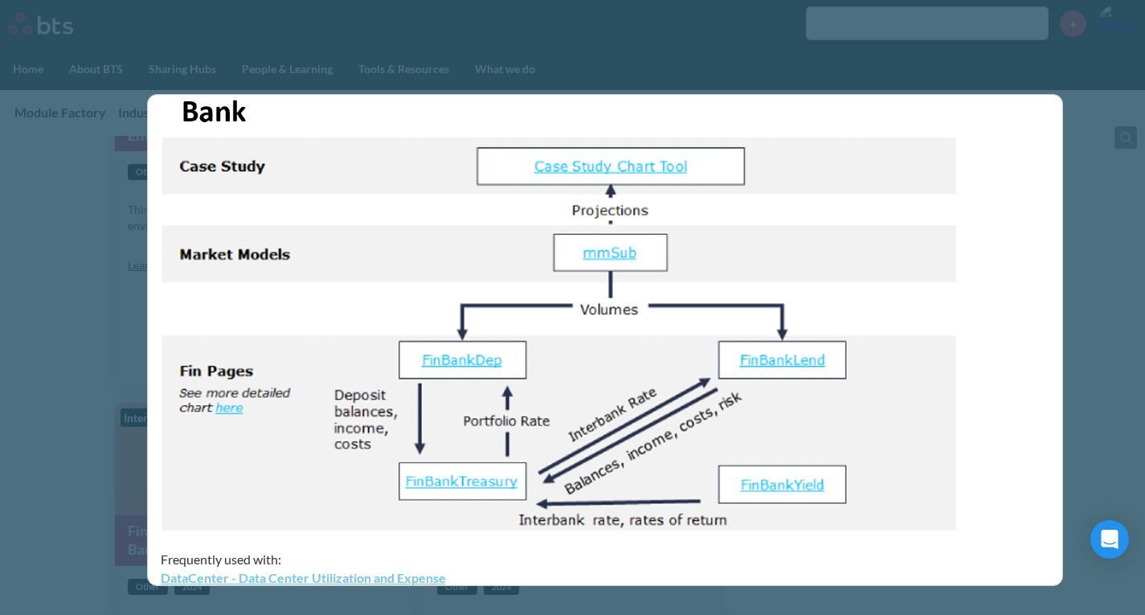
click at [875, 44] on div "mmSub - Subscription Market Model mmSub is a subscription-based market model. m…" at bounding box center [572, 307] width 1145 height 615
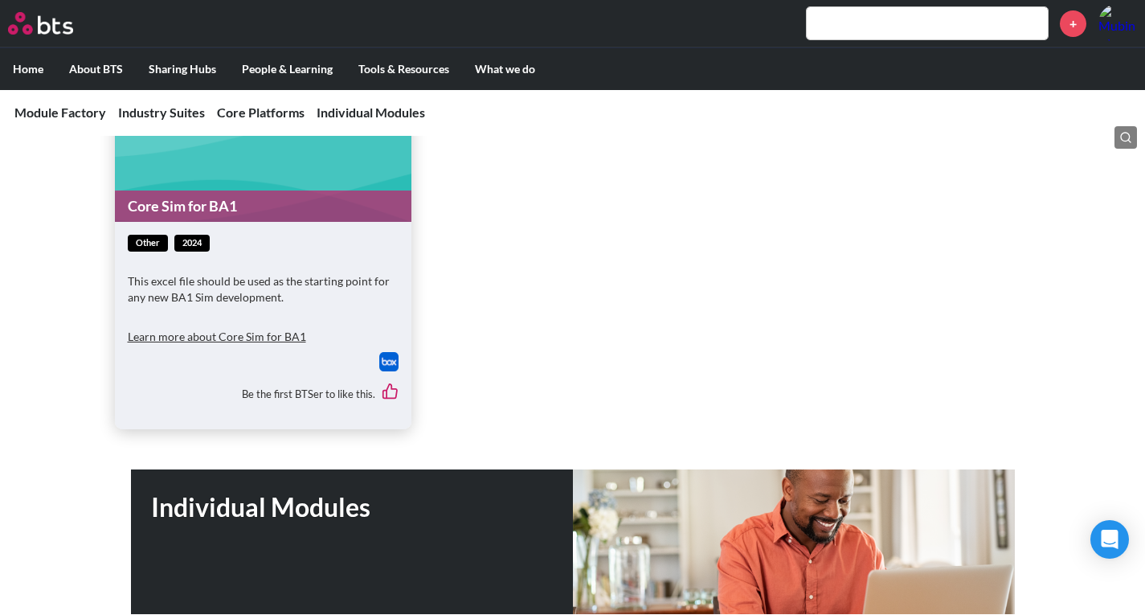
scroll to position [5583, 0]
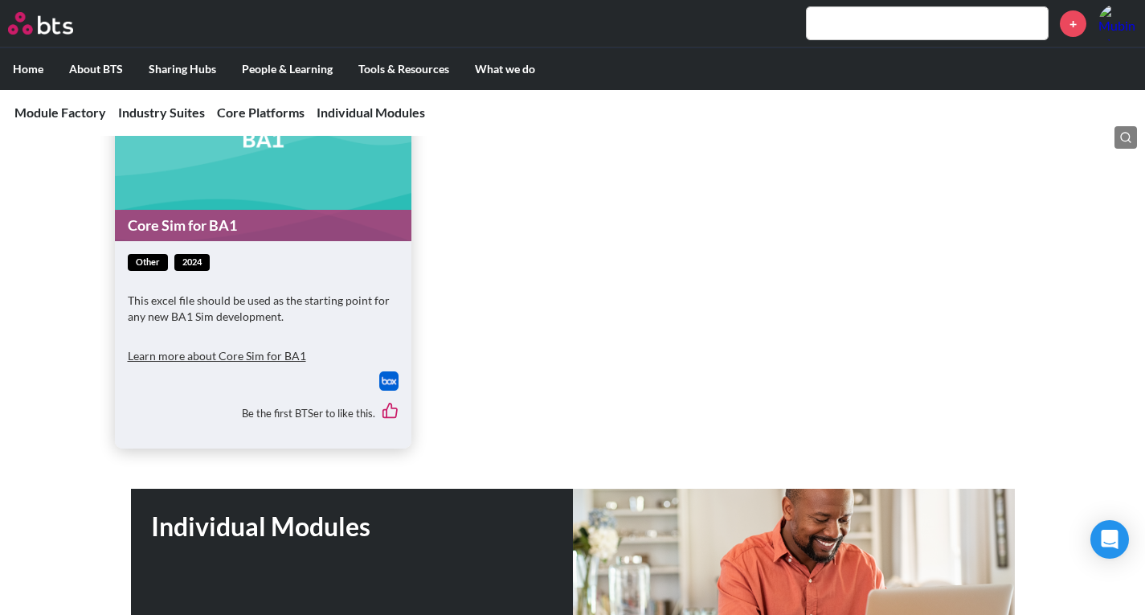
click at [162, 351] on button "Learn more about Core Sim for BA1" at bounding box center [217, 355] width 178 height 32
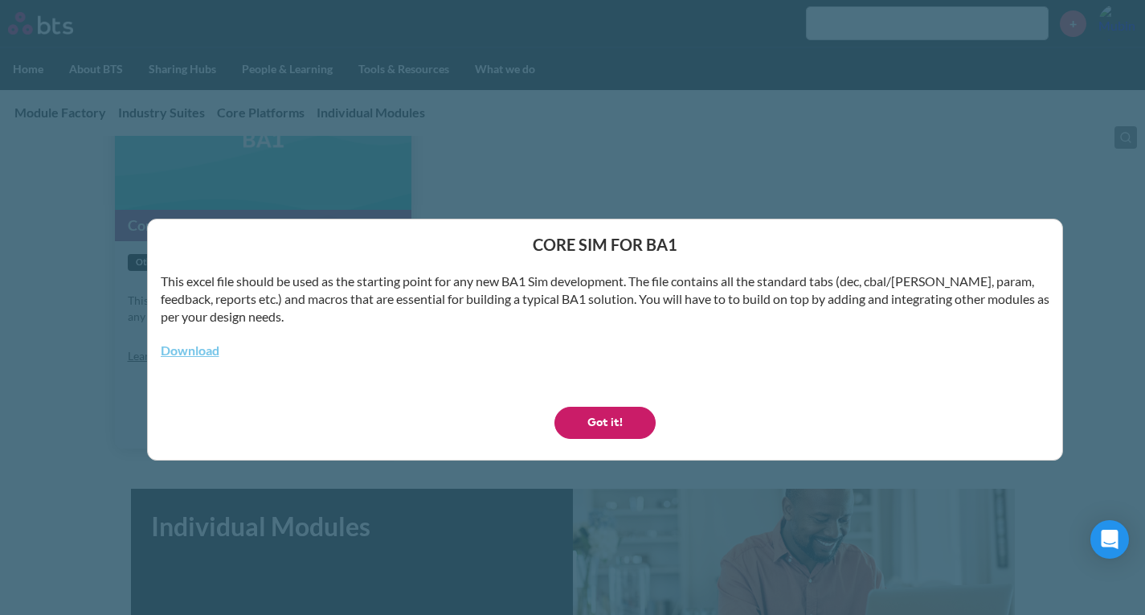
click at [606, 411] on button "Got it!" at bounding box center [605, 423] width 101 height 32
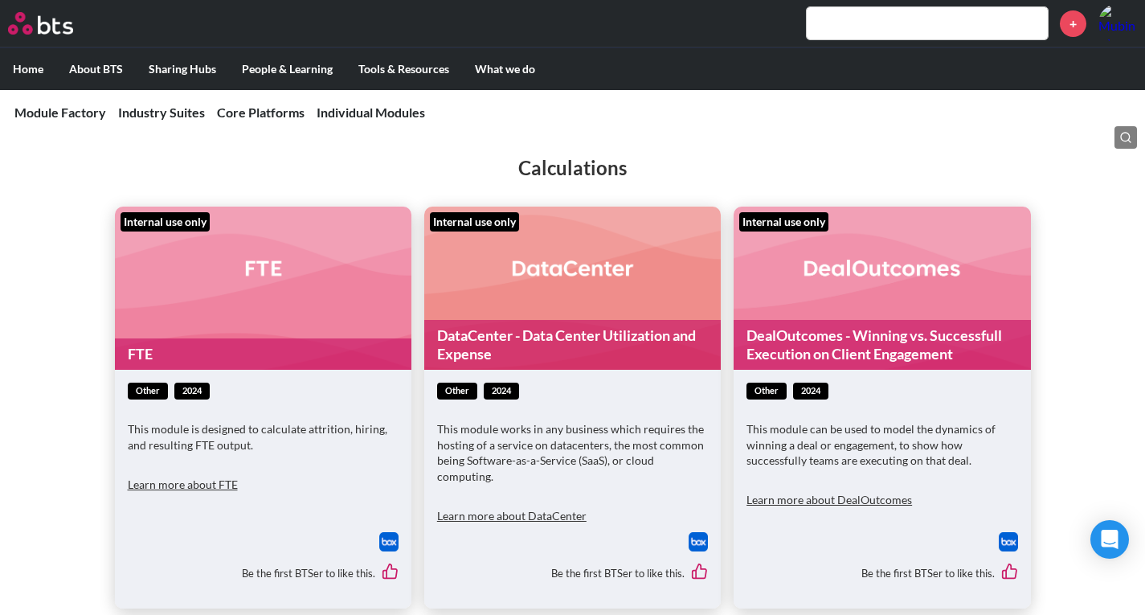
scroll to position [6145, 0]
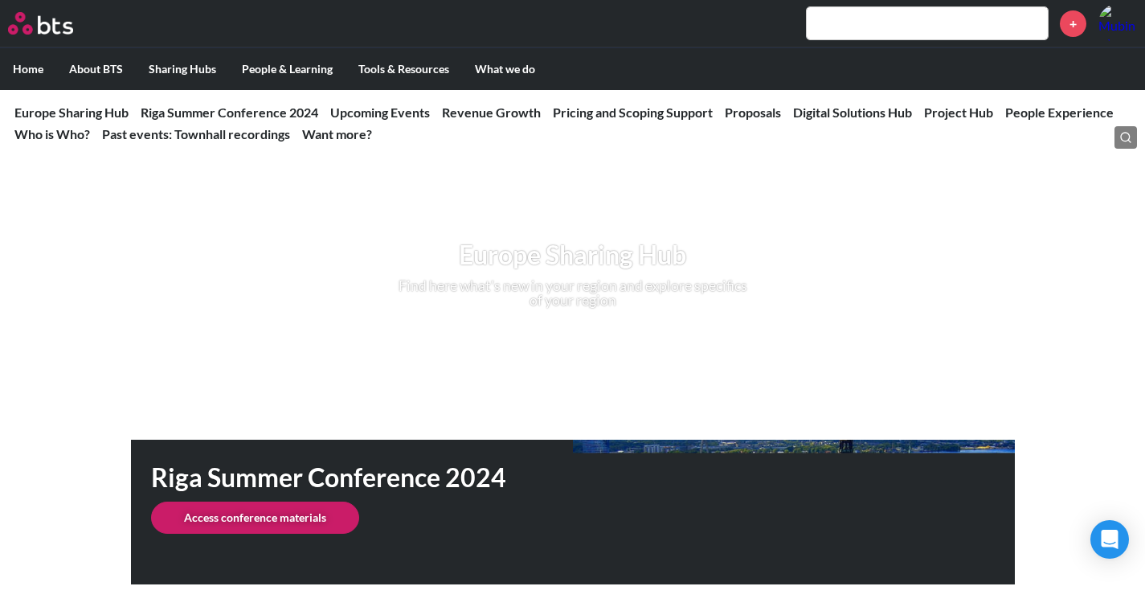
drag, startPoint x: 0, startPoint y: 0, endPoint x: 736, endPoint y: 326, distance: 804.3
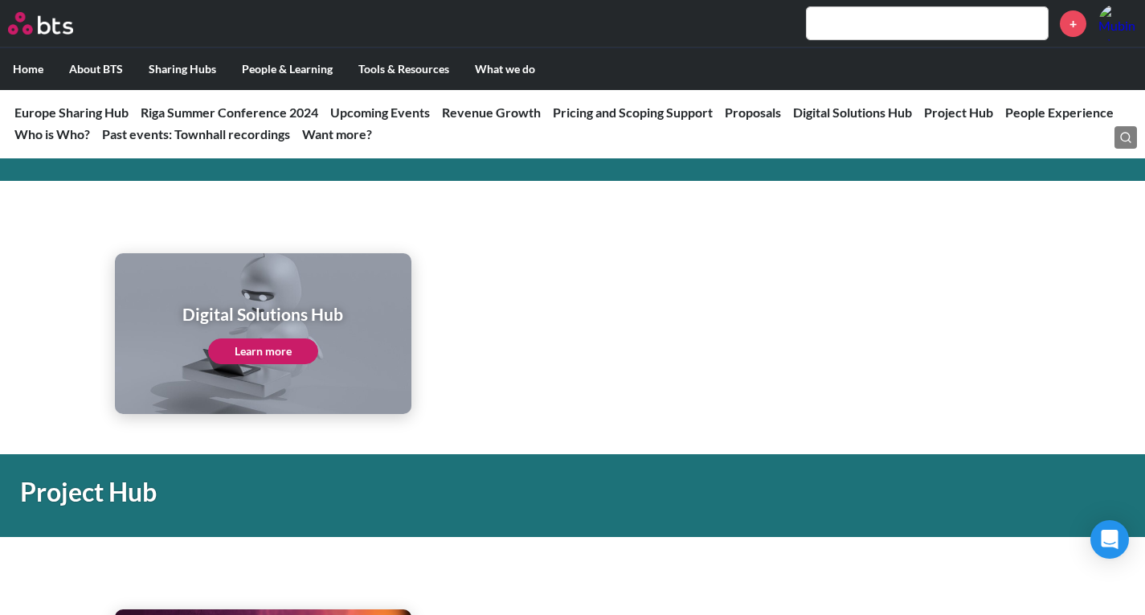
scroll to position [2974, 0]
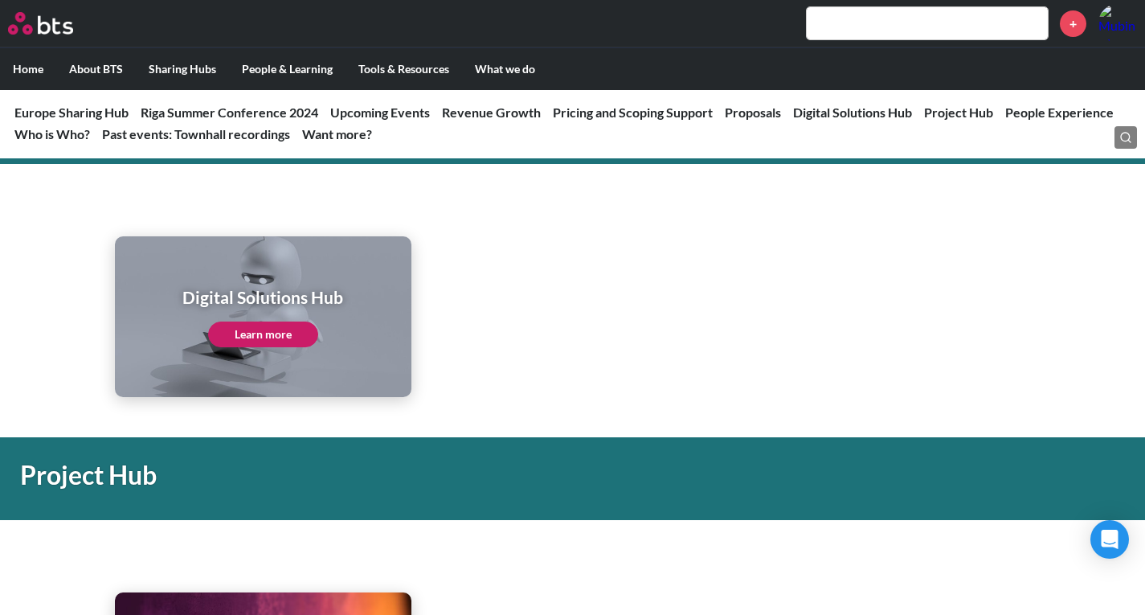
click at [263, 338] on link "Learn more" at bounding box center [263, 335] width 110 height 26
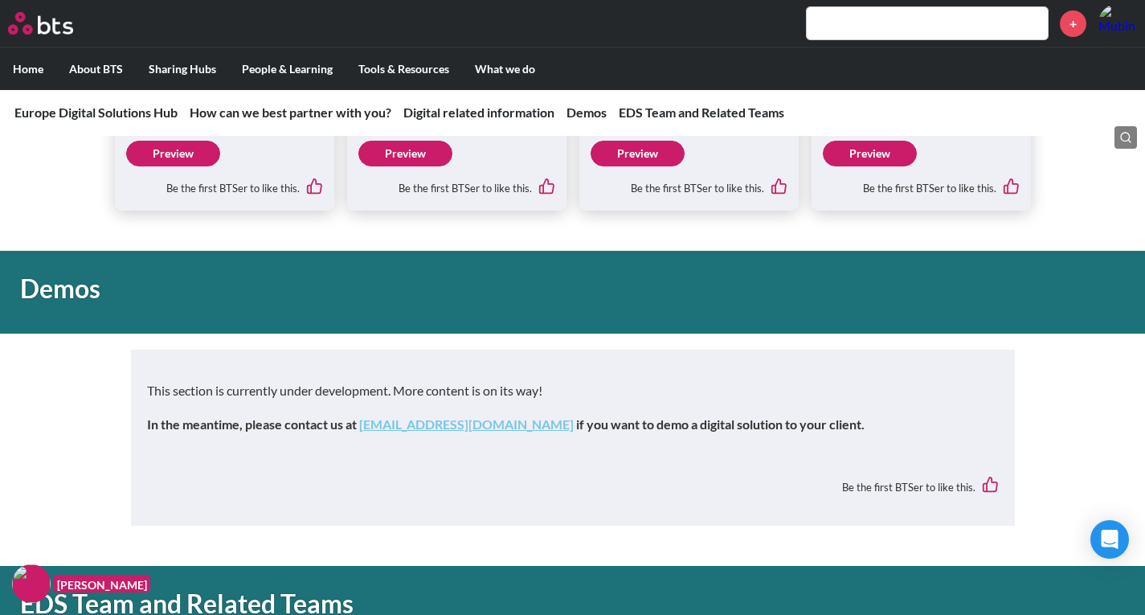
scroll to position [1608, 0]
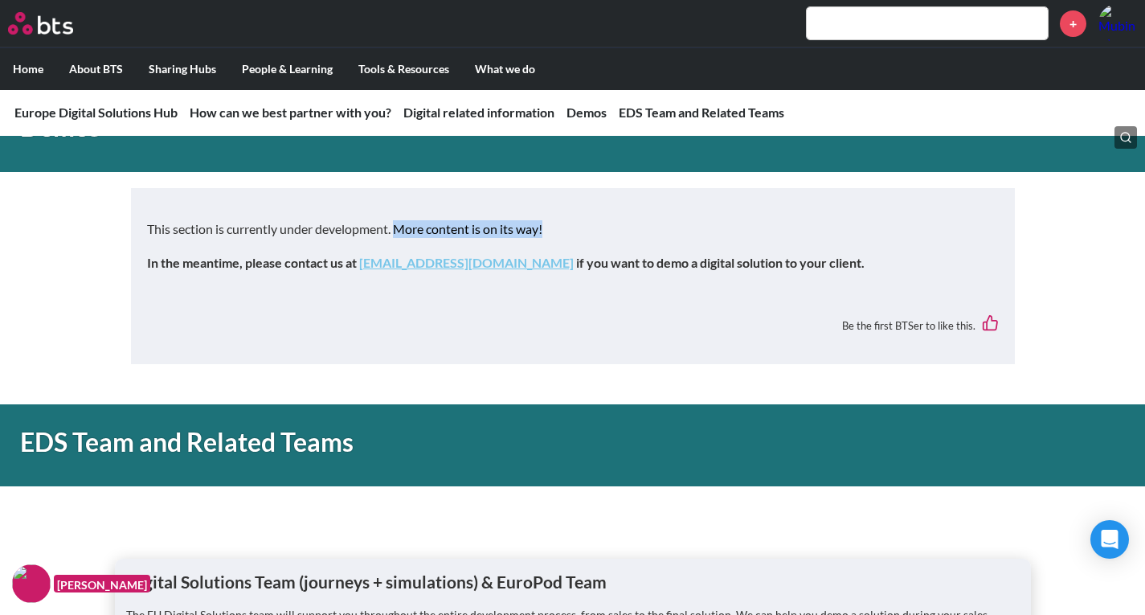
drag, startPoint x: 400, startPoint y: 227, endPoint x: 550, endPoint y: 223, distance: 150.4
click at [550, 223] on p "This section is currently under development. More content is on its way!" at bounding box center [573, 229] width 852 height 18
click at [609, 227] on p "This section is currently under development. More content is on its way!" at bounding box center [573, 229] width 852 height 18
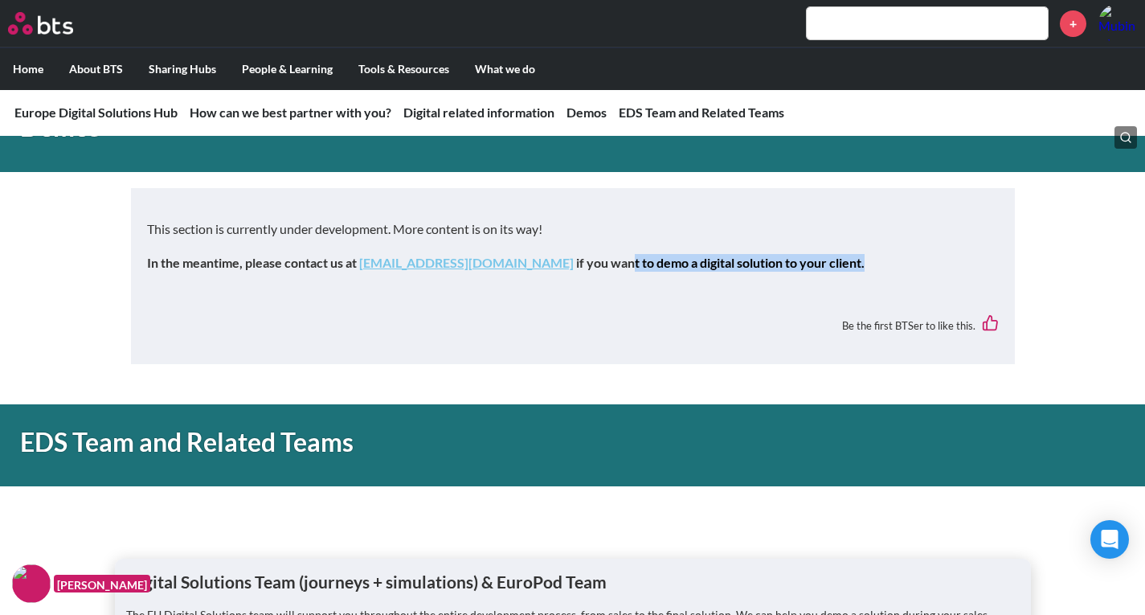
drag, startPoint x: 587, startPoint y: 256, endPoint x: 905, endPoint y: 269, distance: 318.6
click at [905, 269] on p "In the meantime, please contact us at [EMAIL_ADDRESS][DOMAIN_NAME] if you want …" at bounding box center [573, 263] width 852 height 18
click at [576, 260] on strong "if you want to demo a digital solution to your client." at bounding box center [720, 262] width 289 height 15
drag, startPoint x: 551, startPoint y: 262, endPoint x: 830, endPoint y: 267, distance: 279.0
click at [830, 267] on p "In the meantime, please contact us at [EMAIL_ADDRESS][DOMAIN_NAME] if you want …" at bounding box center [573, 263] width 852 height 18
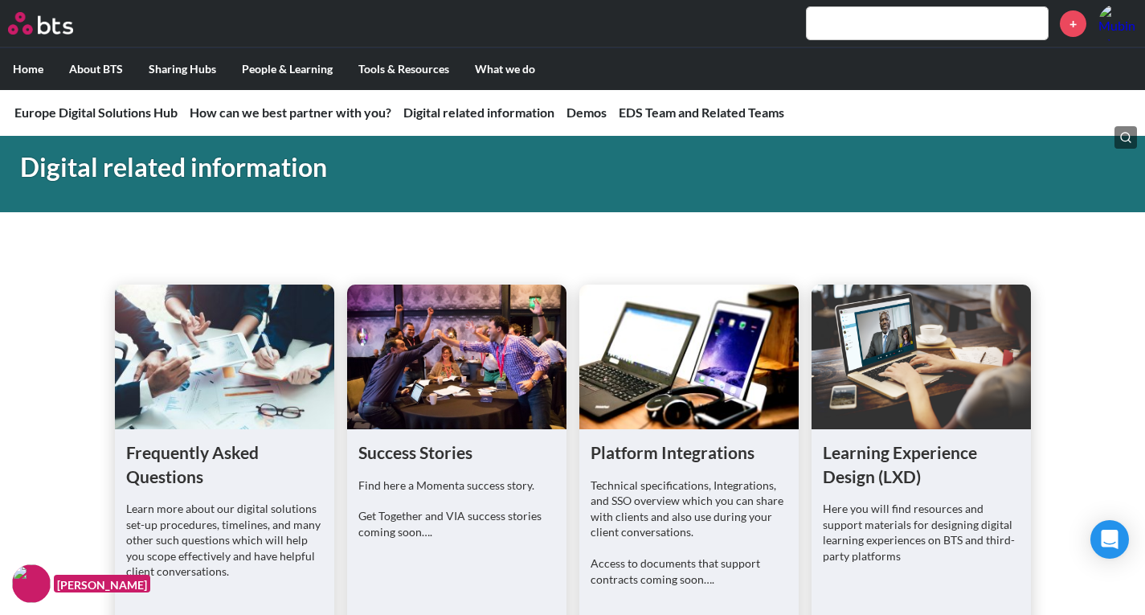
scroll to position [1121, 0]
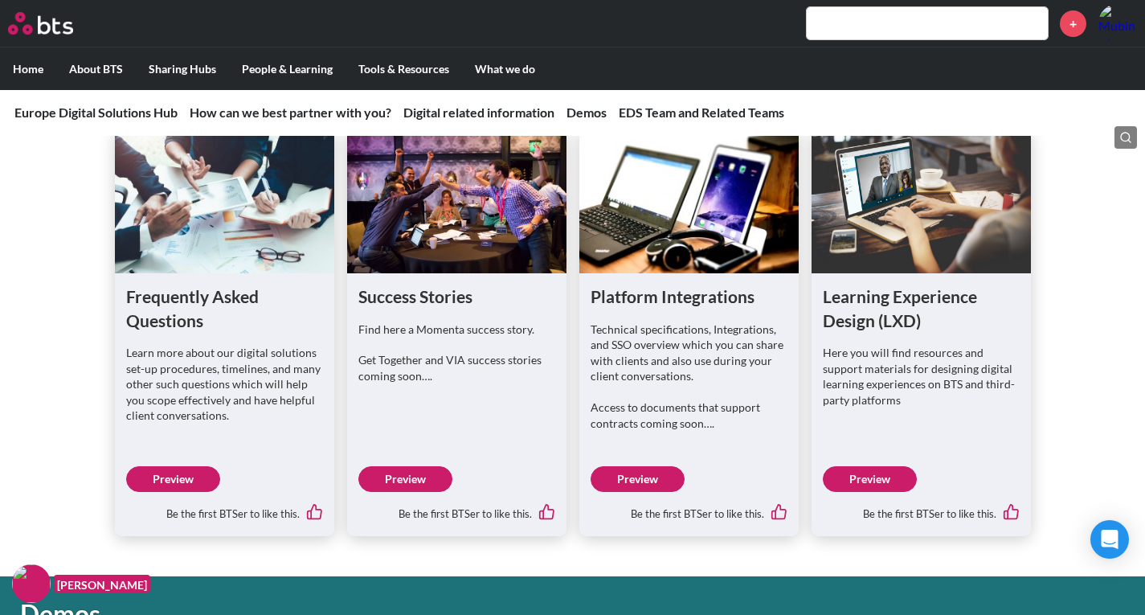
click at [646, 475] on link "Preview" at bounding box center [638, 479] width 94 height 26
click at [646, 482] on link "Preview" at bounding box center [638, 479] width 94 height 26
click at [653, 478] on link "Preview" at bounding box center [638, 479] width 94 height 26
